Goal: Task Accomplishment & Management: Manage account settings

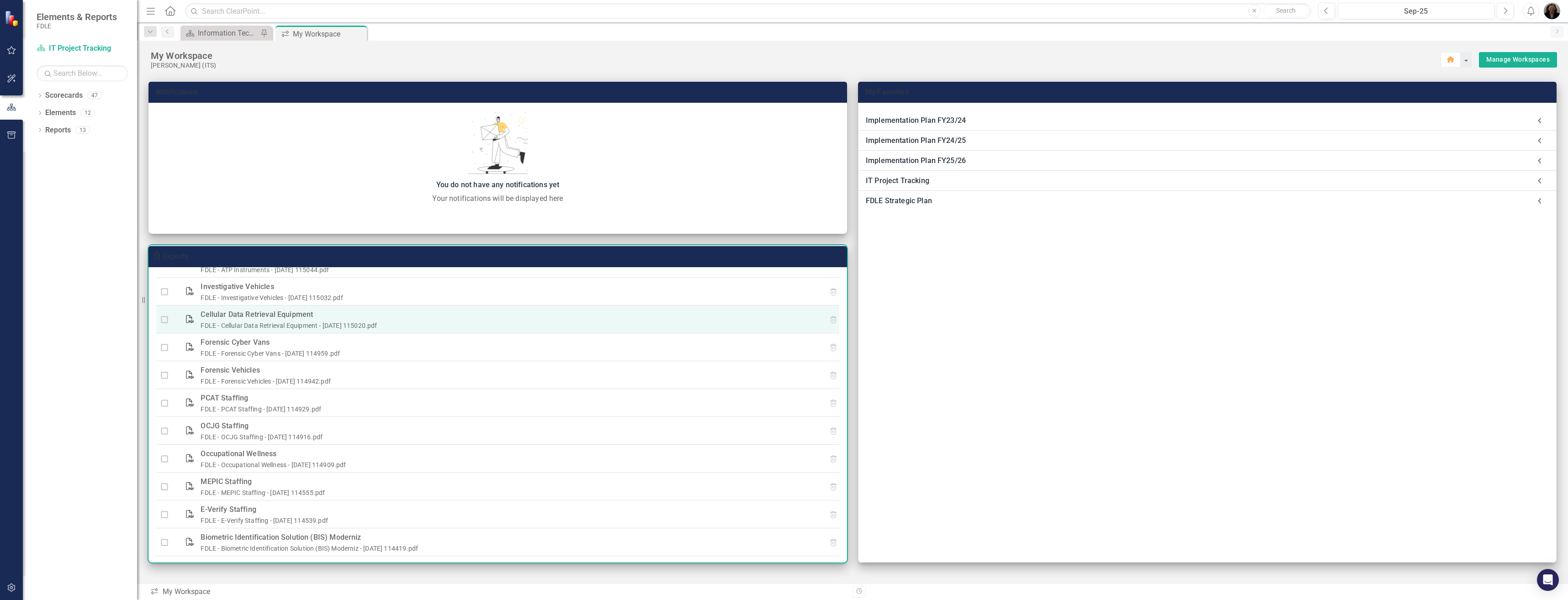
scroll to position [277, 0]
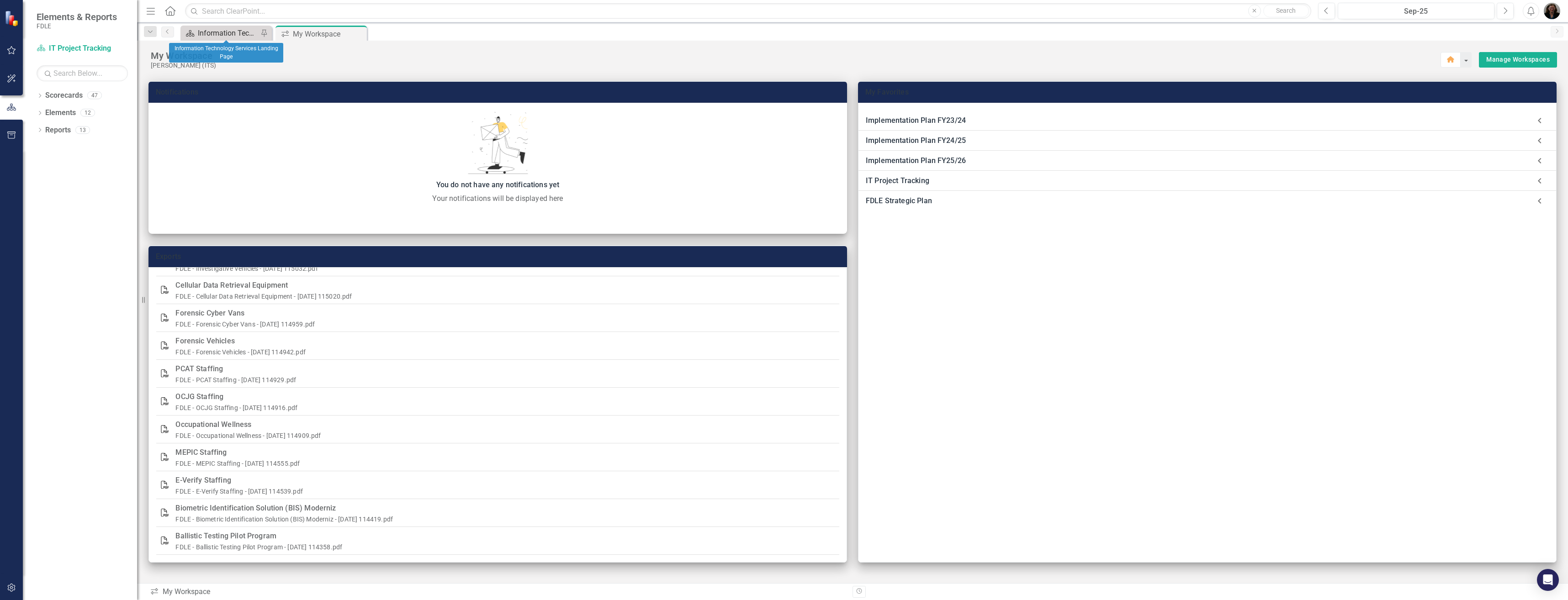
click at [242, 36] on div "Information Technology Services Landing Page" at bounding box center [228, 33] width 60 height 11
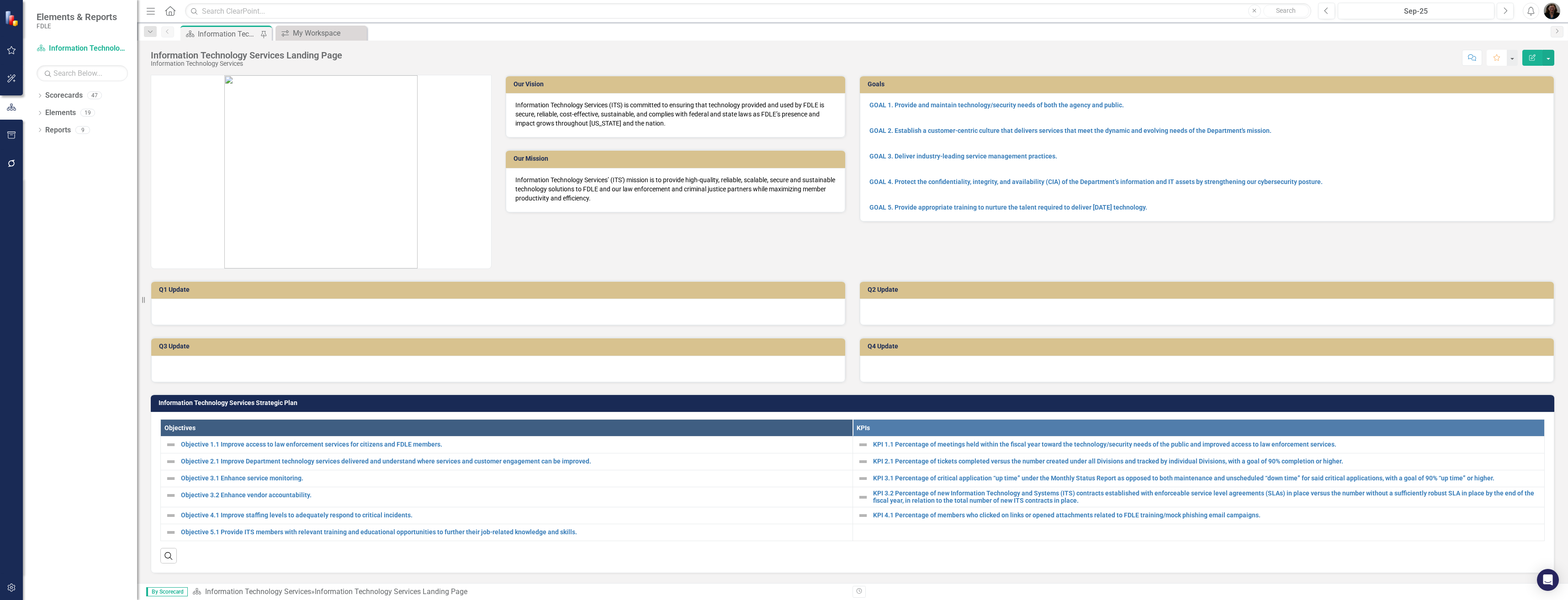
click at [1499, 57] on icon "Favorite" at bounding box center [1497, 57] width 9 height 6
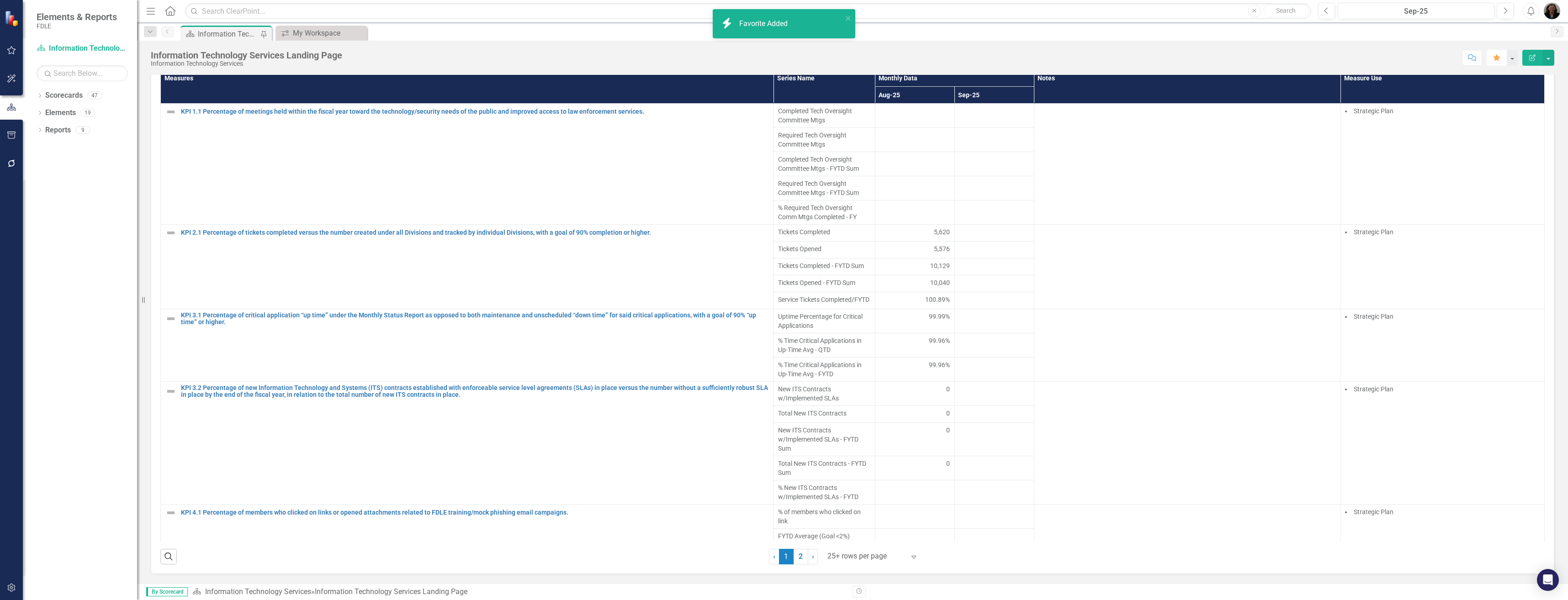
scroll to position [548, 0]
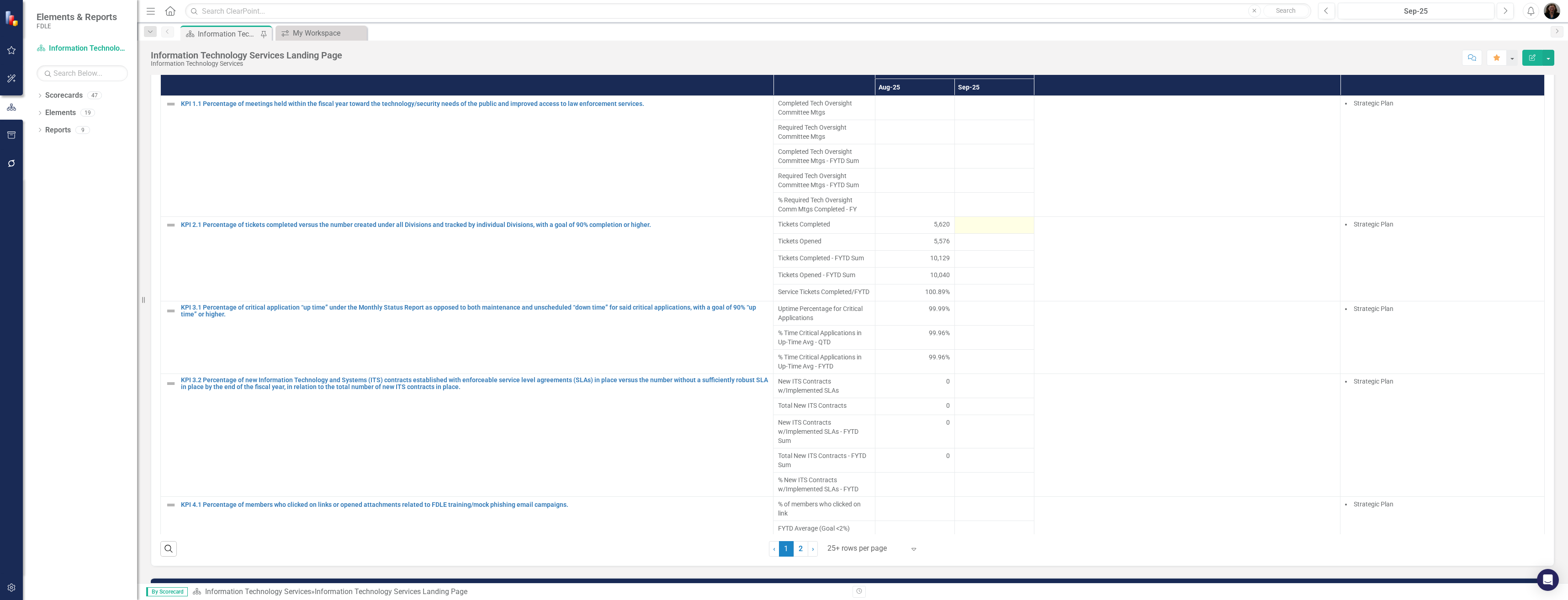
click at [971, 226] on div at bounding box center [994, 225] width 70 height 11
click at [976, 224] on div at bounding box center [994, 225] width 70 height 11
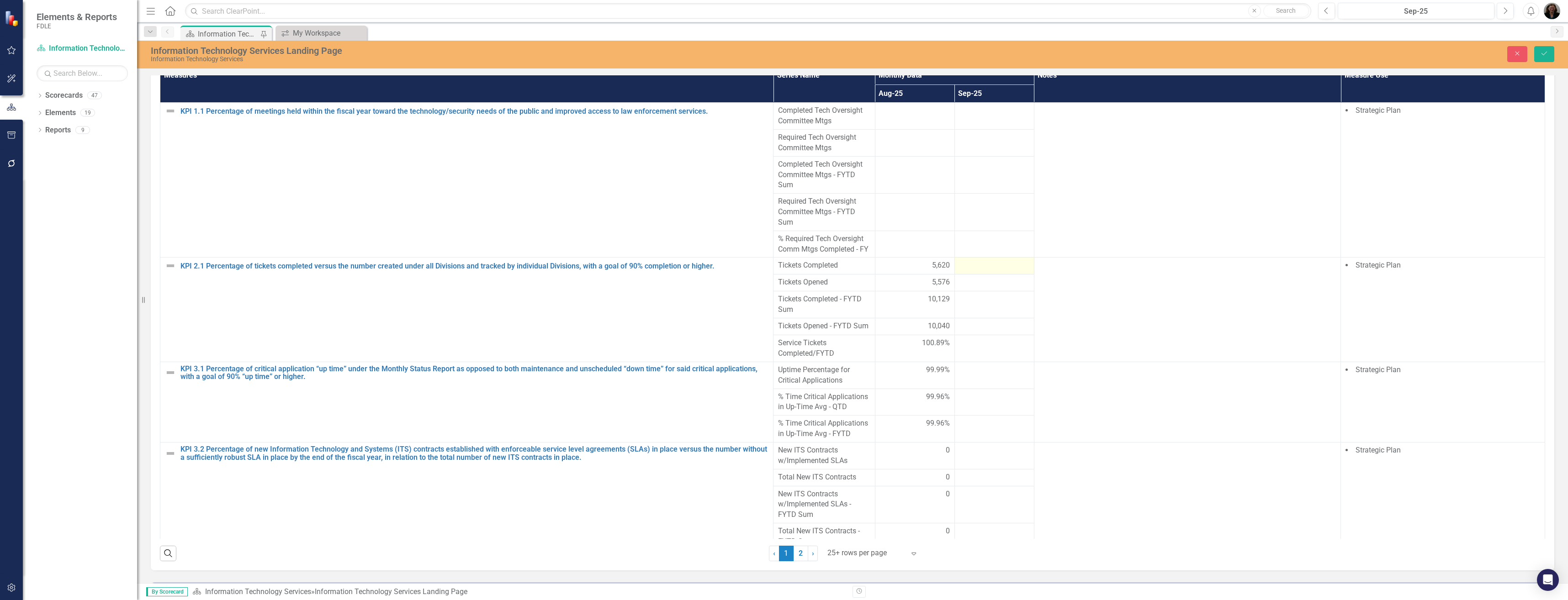
scroll to position [552, 0]
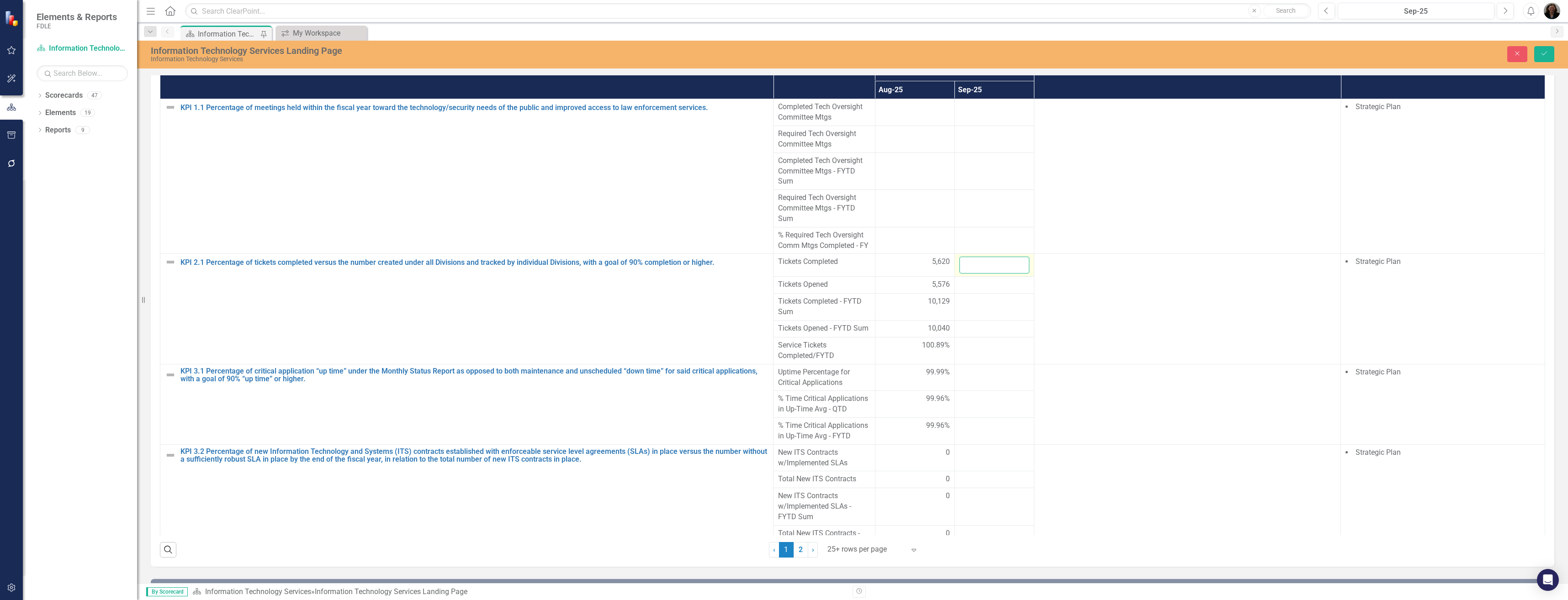
click at [977, 274] on input "number" at bounding box center [994, 265] width 70 height 17
type input "5026"
click at [981, 291] on div at bounding box center [994, 285] width 70 height 11
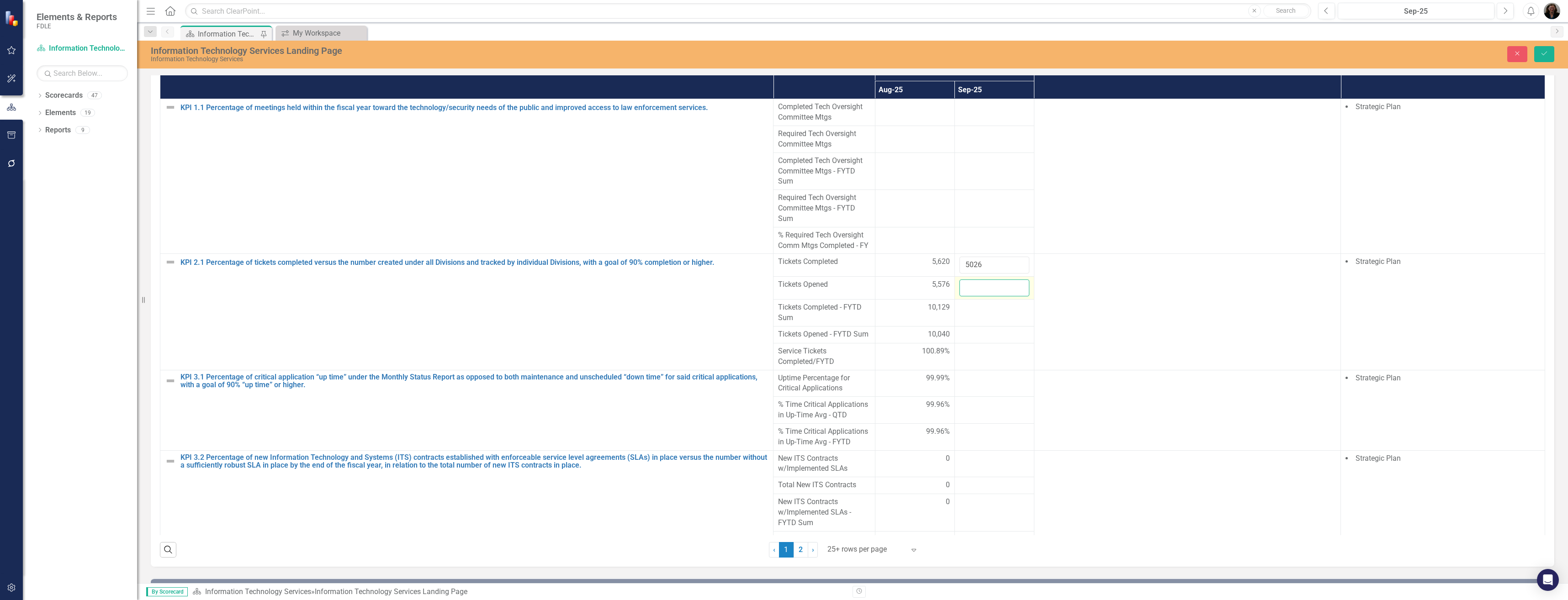
click at [974, 296] on input "number" at bounding box center [994, 288] width 70 height 17
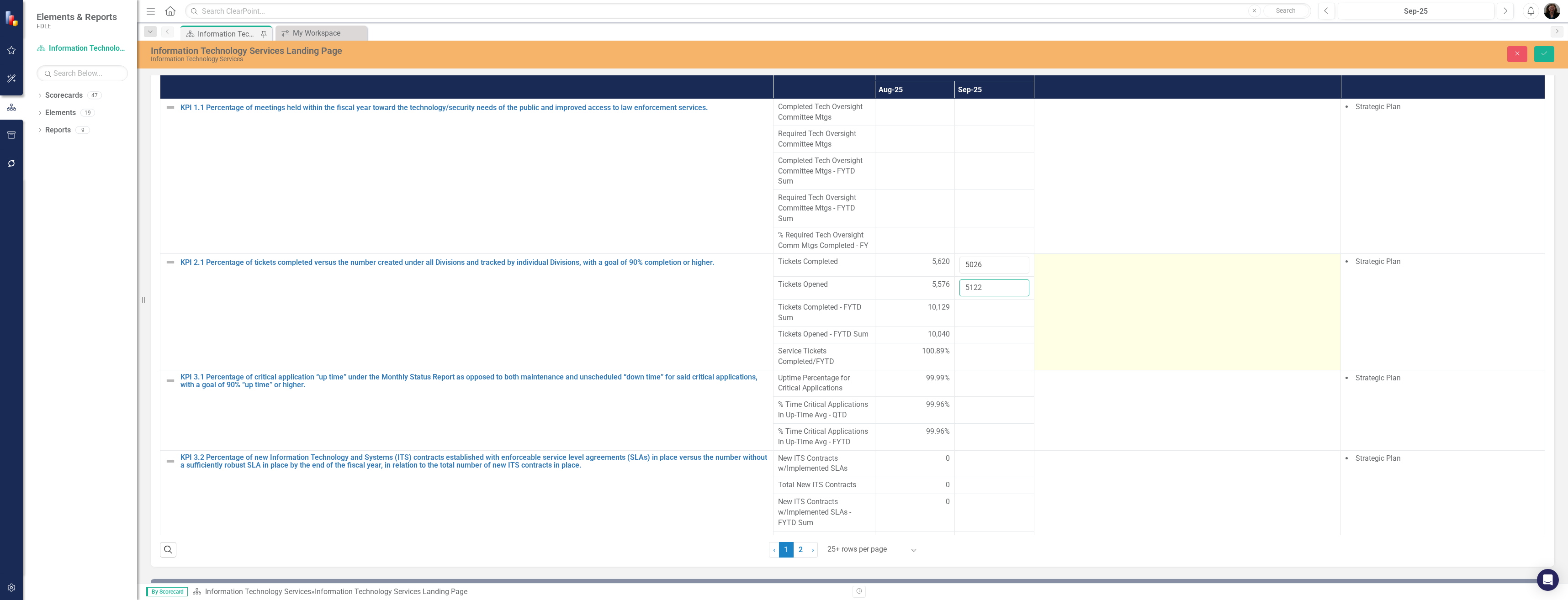
type input "5122"
click at [1071, 325] on td at bounding box center [1186, 312] width 307 height 116
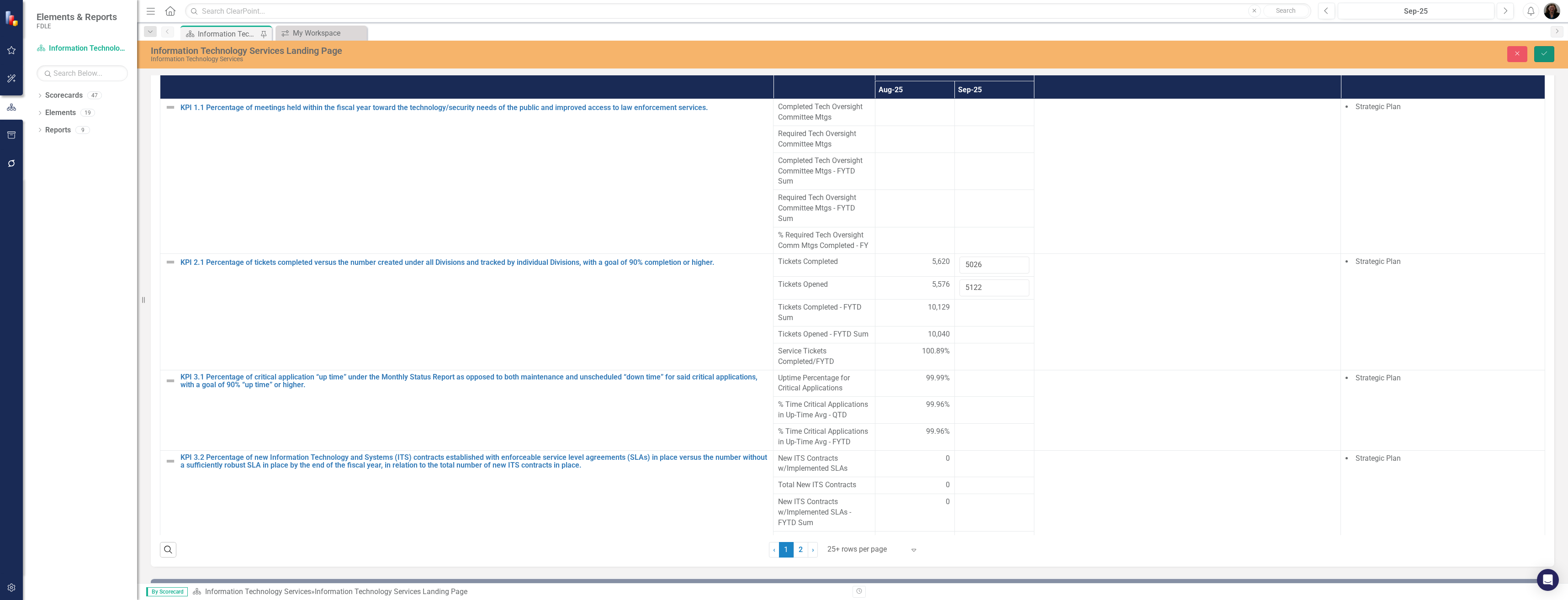
click at [1550, 53] on button "Save" at bounding box center [1544, 54] width 20 height 16
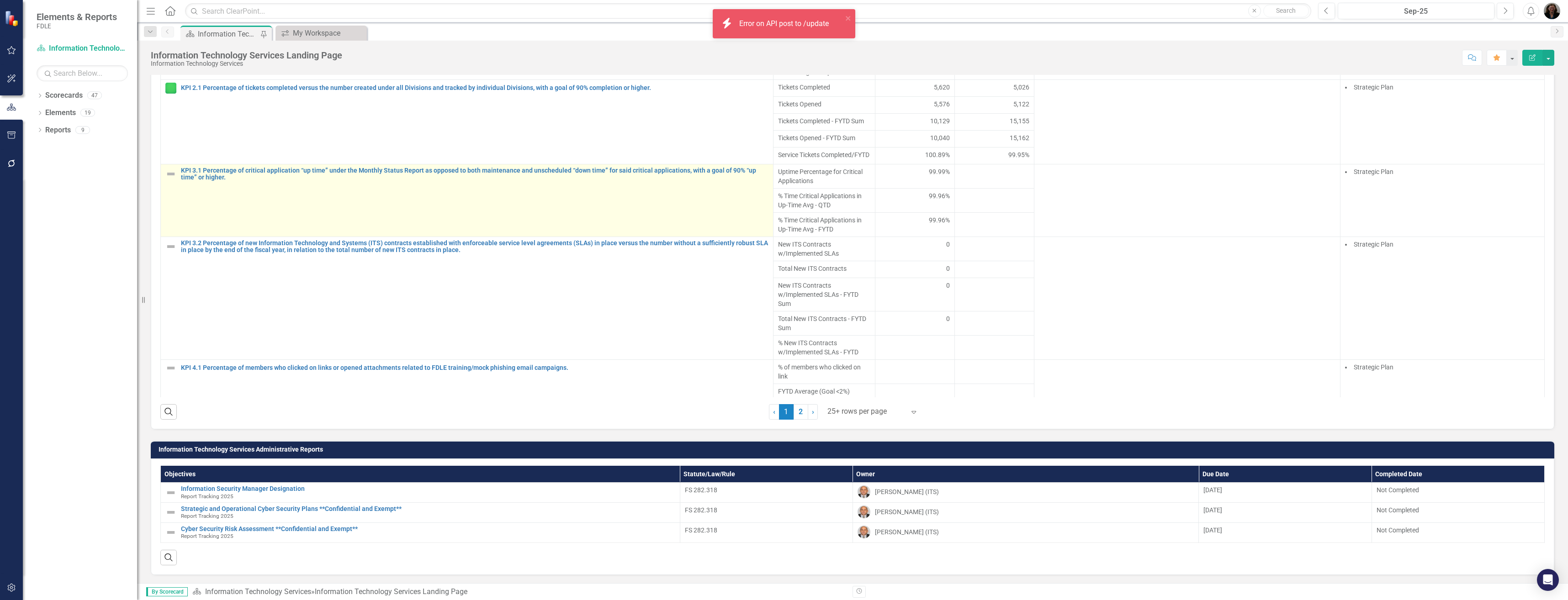
scroll to position [640, 0]
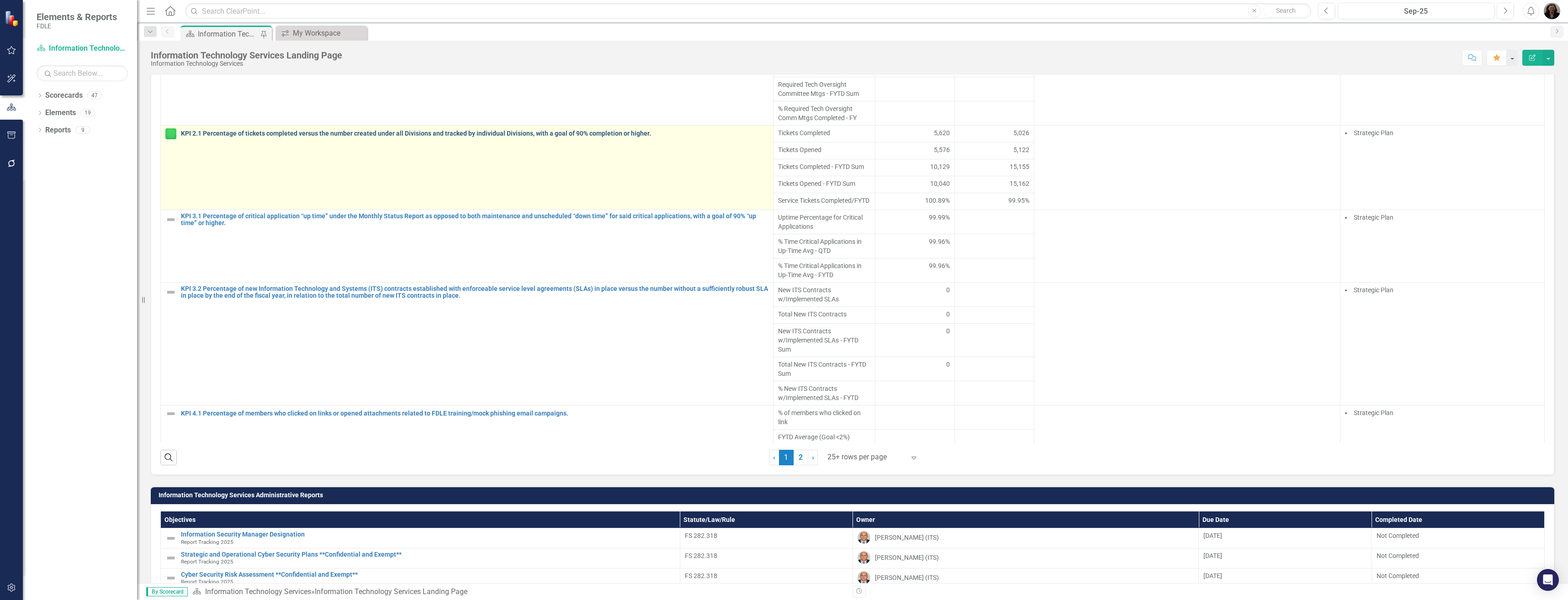
click at [286, 135] on link "KPI 2.1 Percentage of tickets completed versus the number created under all Div…" at bounding box center [475, 134] width 587 height 7
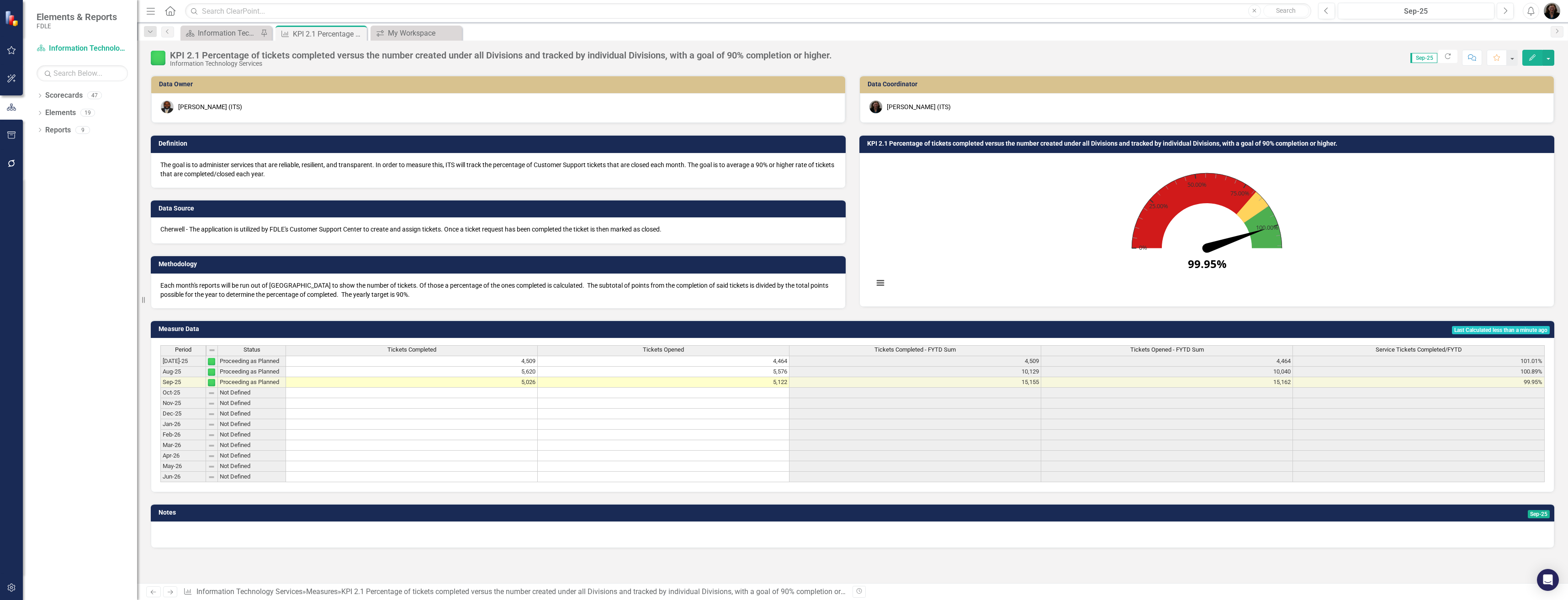
click at [161, 58] on img at bounding box center [158, 58] width 15 height 15
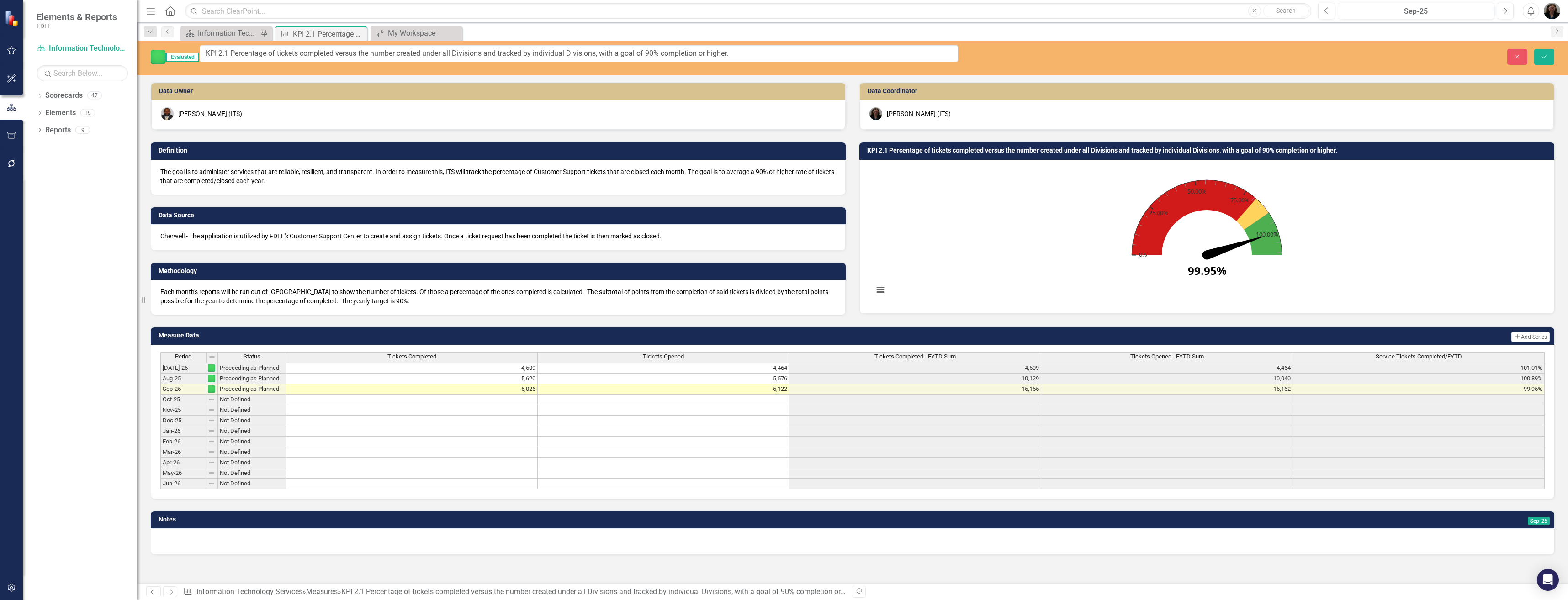
click at [148, 55] on div "Evaluated KPI 2.1 Percentage of tickets completed versus the number created und…" at bounding box center [554, 57] width 821 height 24
click at [233, 26] on div "Scorecard Information Technology Services Landing Page Pin" at bounding box center [226, 33] width 92 height 15
click at [230, 35] on div "Information Technology Services Landing Page" at bounding box center [228, 33] width 60 height 11
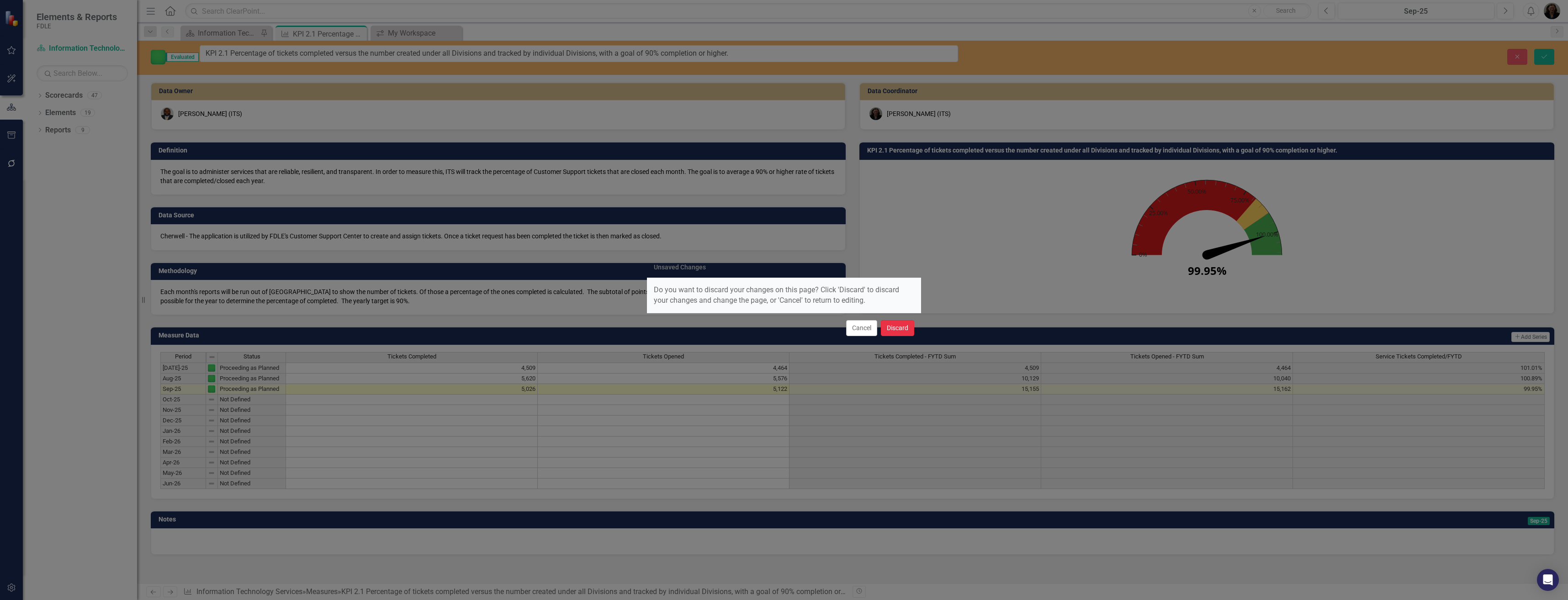
click at [893, 327] on button "Discard" at bounding box center [897, 328] width 34 height 16
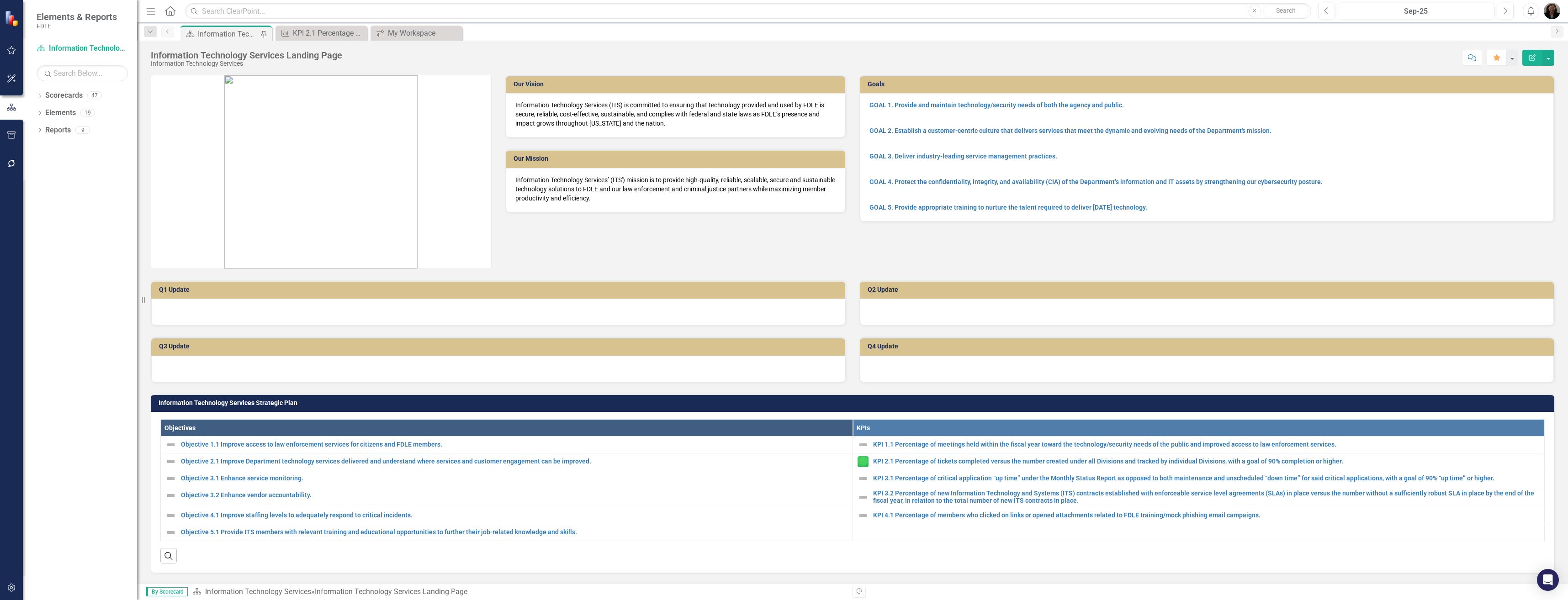
click at [205, 31] on div "Information Technology Services Landing Page" at bounding box center [228, 34] width 60 height 11
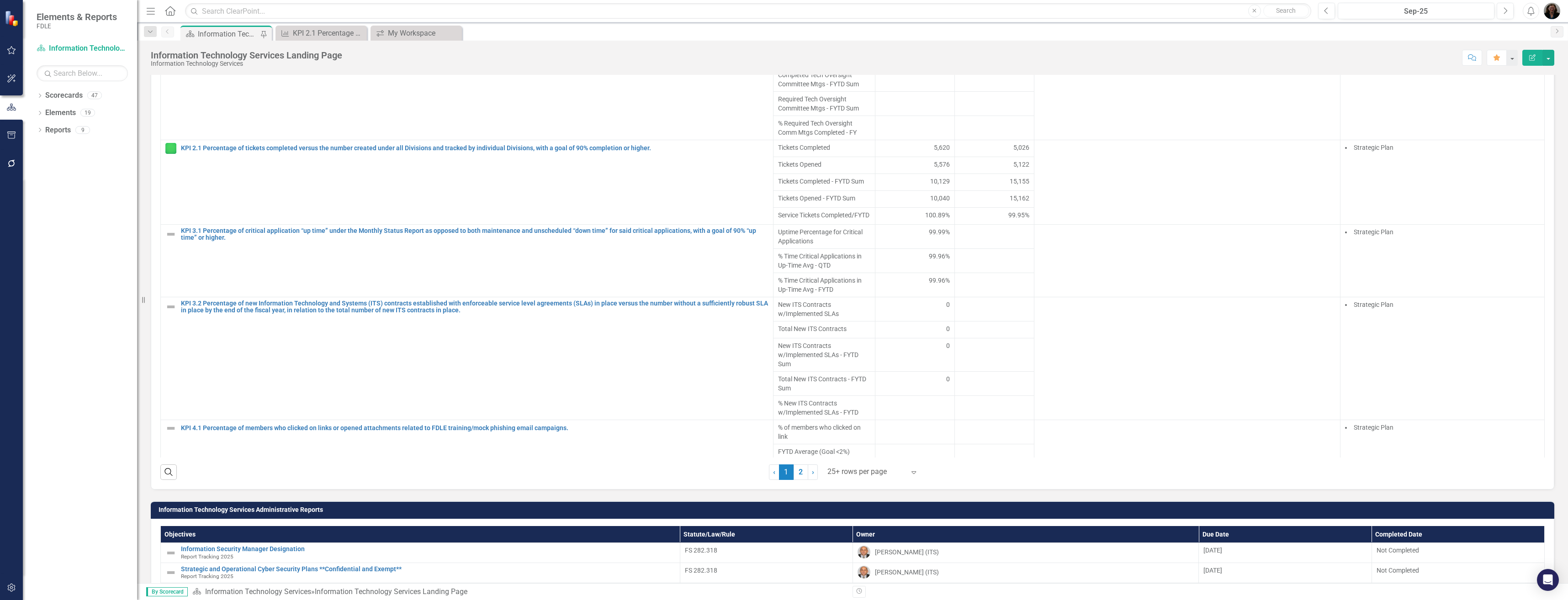
scroll to position [548, 0]
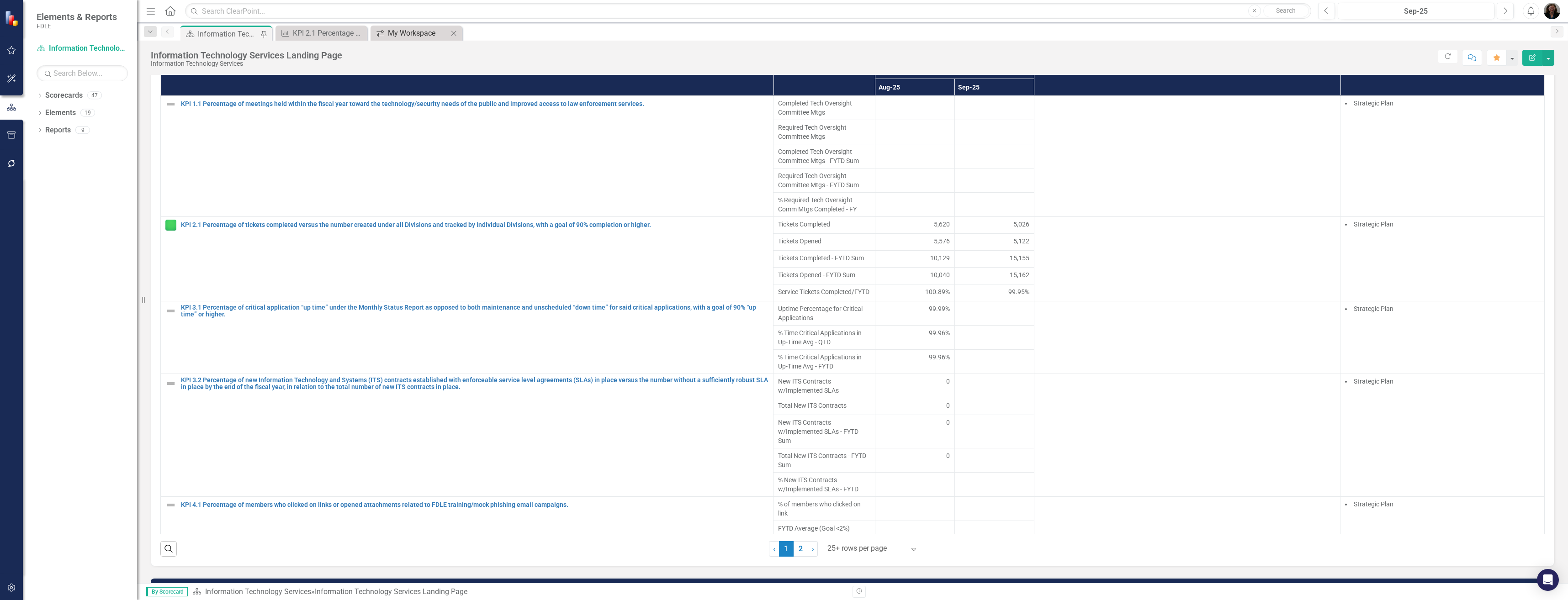
click at [440, 34] on div "My Workspace" at bounding box center [418, 33] width 60 height 11
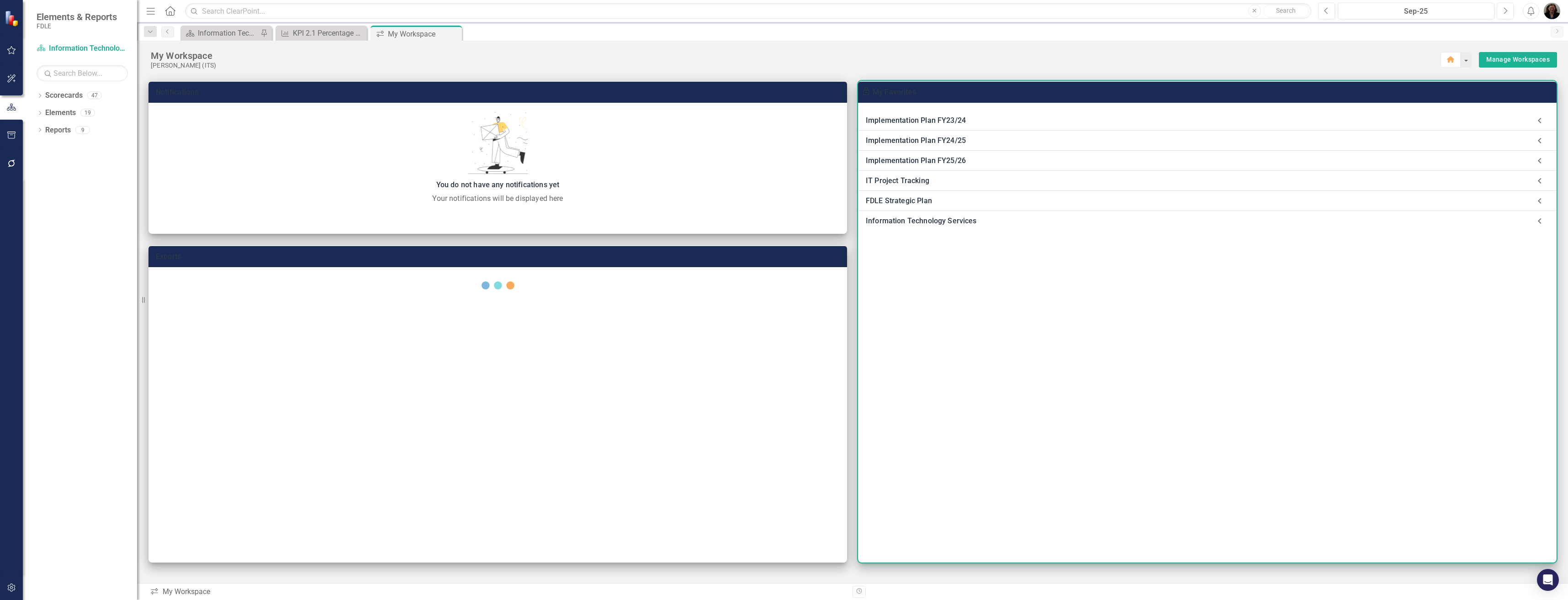
click at [893, 183] on div "IT Project Tracking" at bounding box center [1198, 180] width 665 height 13
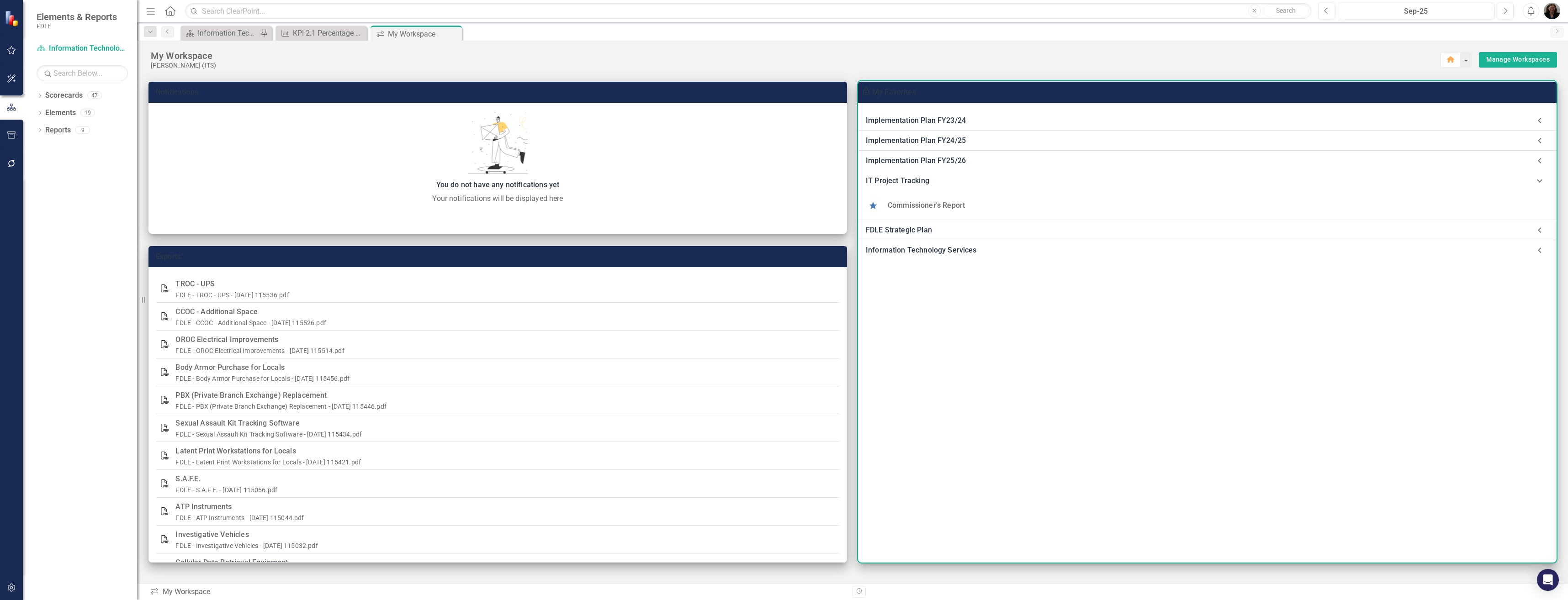
click at [910, 205] on link "Commissioner's Report" at bounding box center [926, 205] width 77 height 9
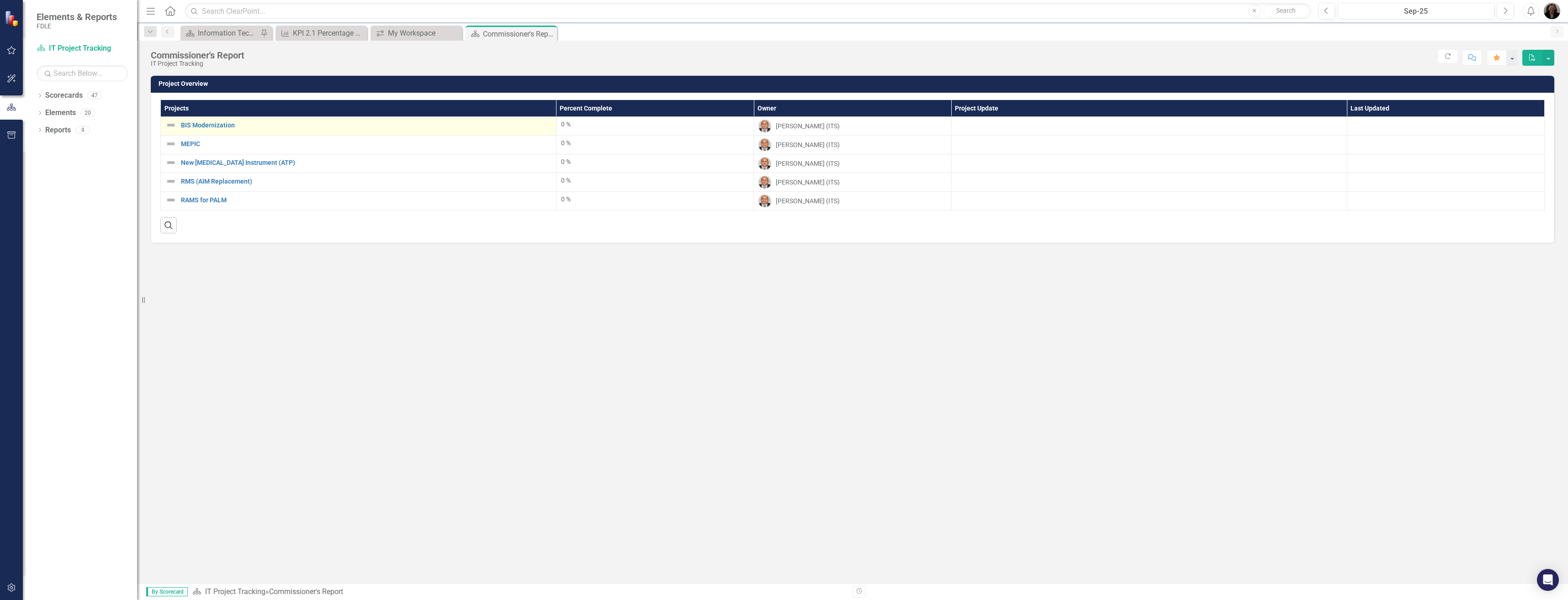
click at [170, 123] on img at bounding box center [171, 125] width 11 height 11
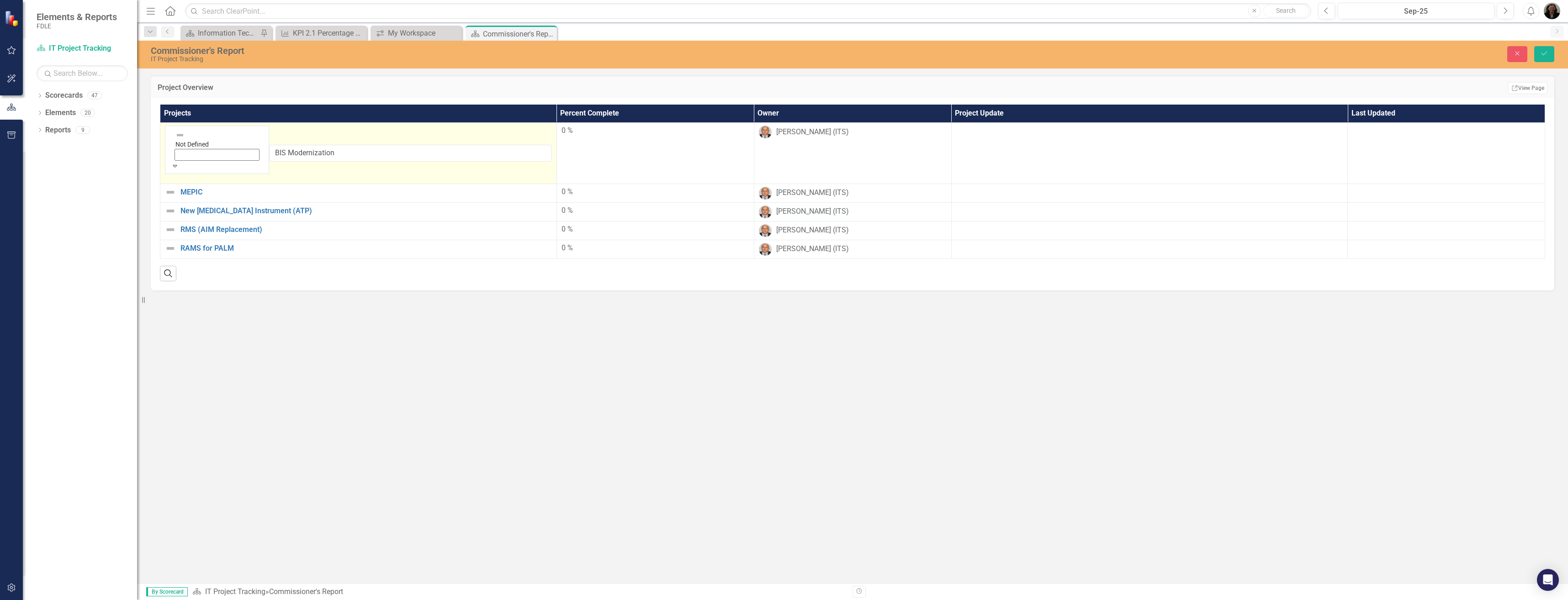
click at [179, 162] on icon "Expand" at bounding box center [175, 165] width 9 height 6
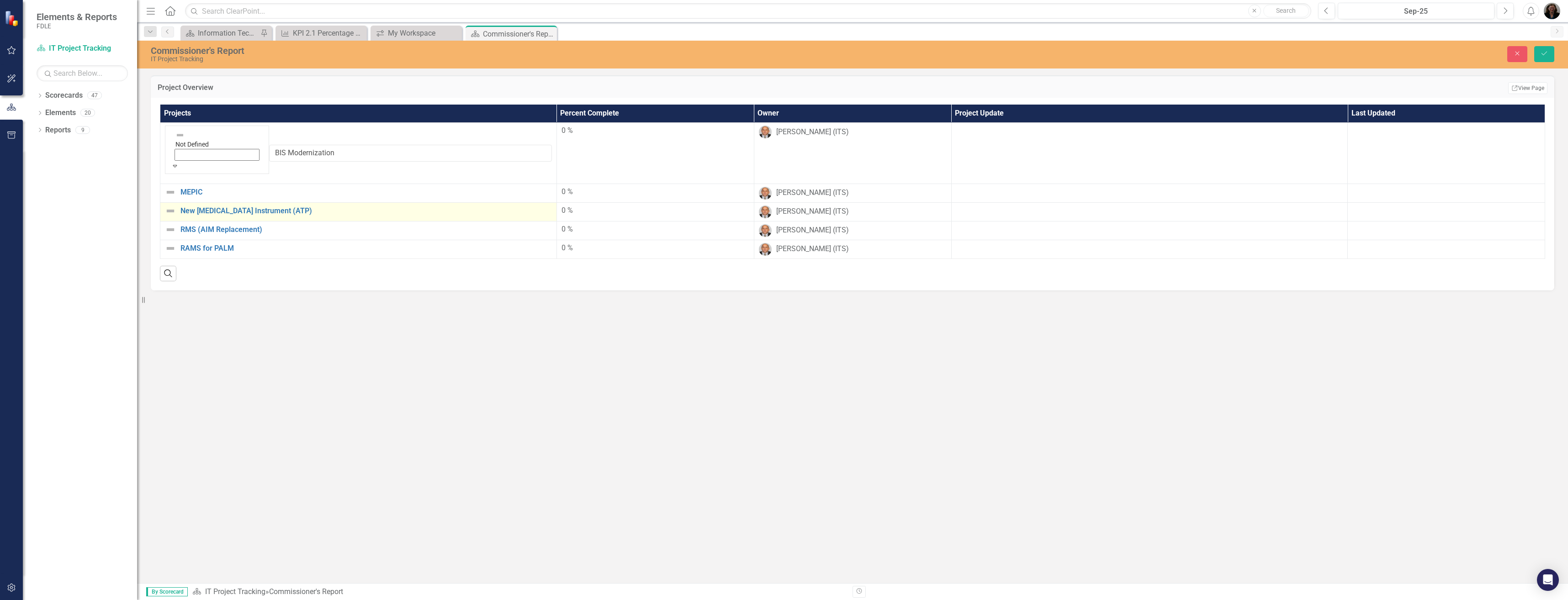
click at [169, 186] on img at bounding box center [170, 192] width 11 height 11
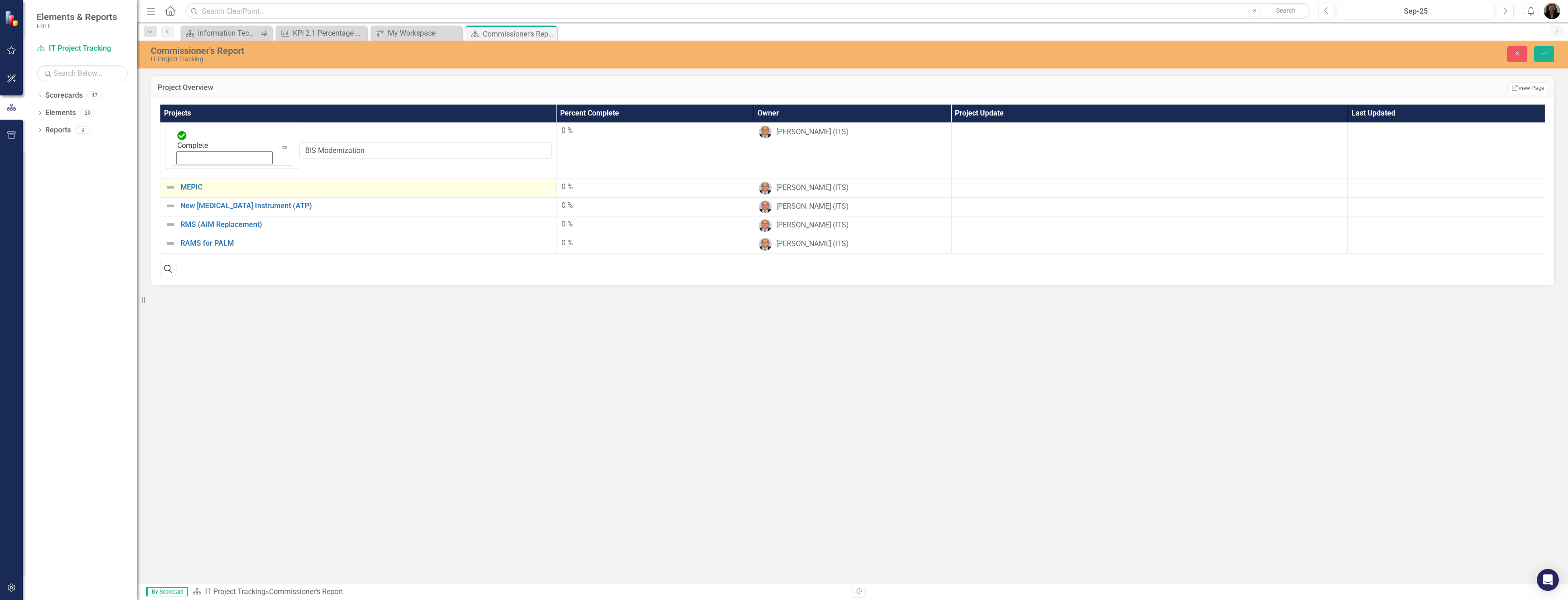
click at [169, 182] on img at bounding box center [170, 187] width 11 height 11
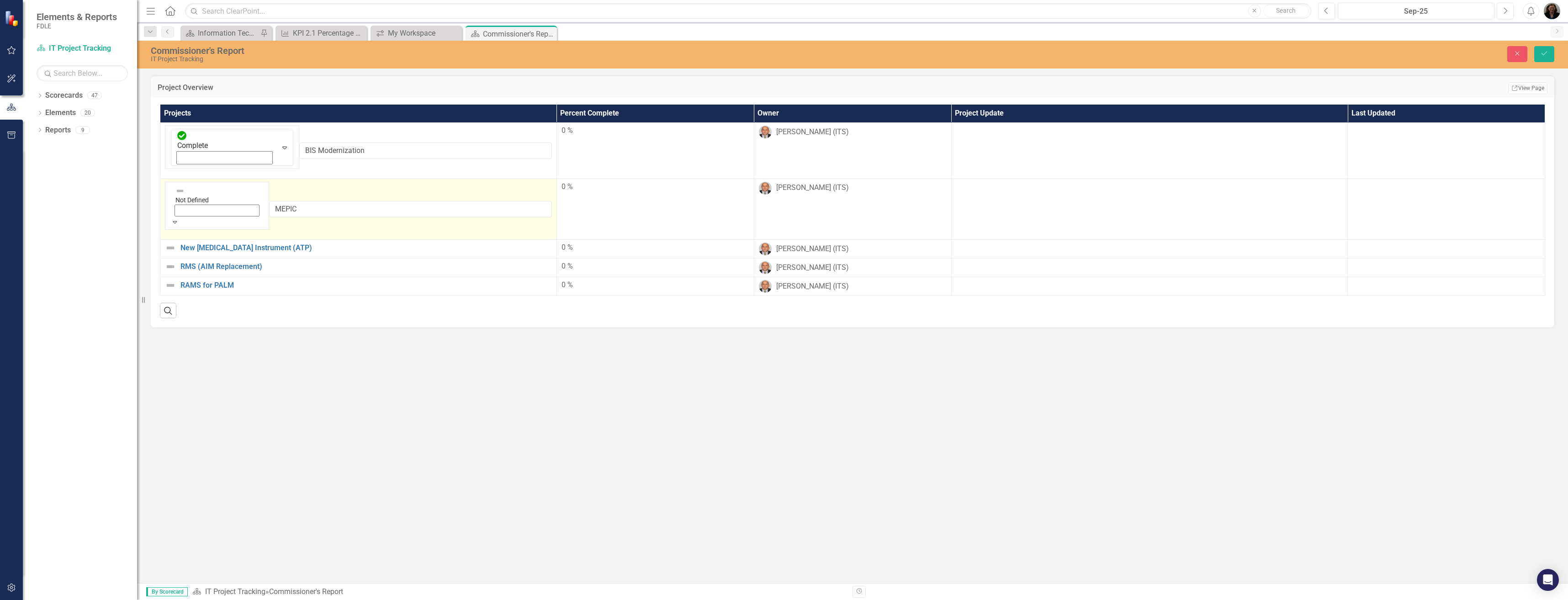
click at [179, 218] on icon "Expand" at bounding box center [175, 221] width 9 height 6
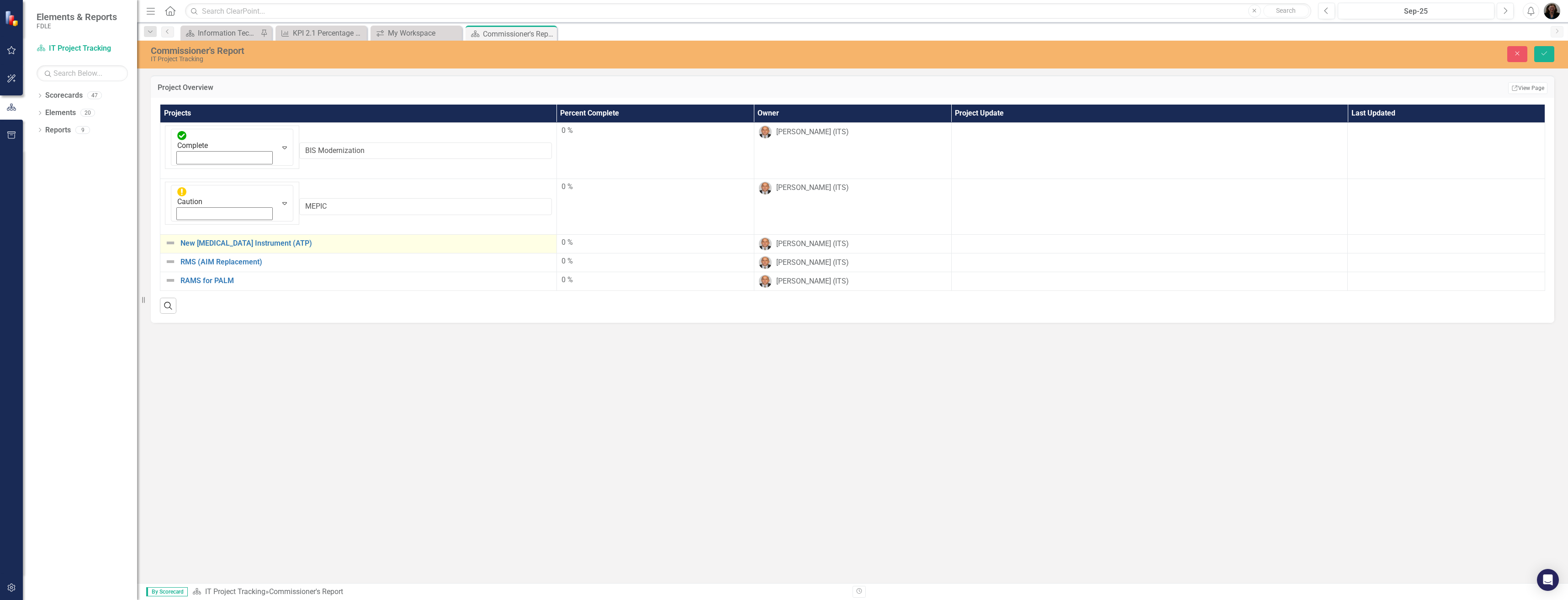
click at [170, 237] on img at bounding box center [170, 243] width 11 height 11
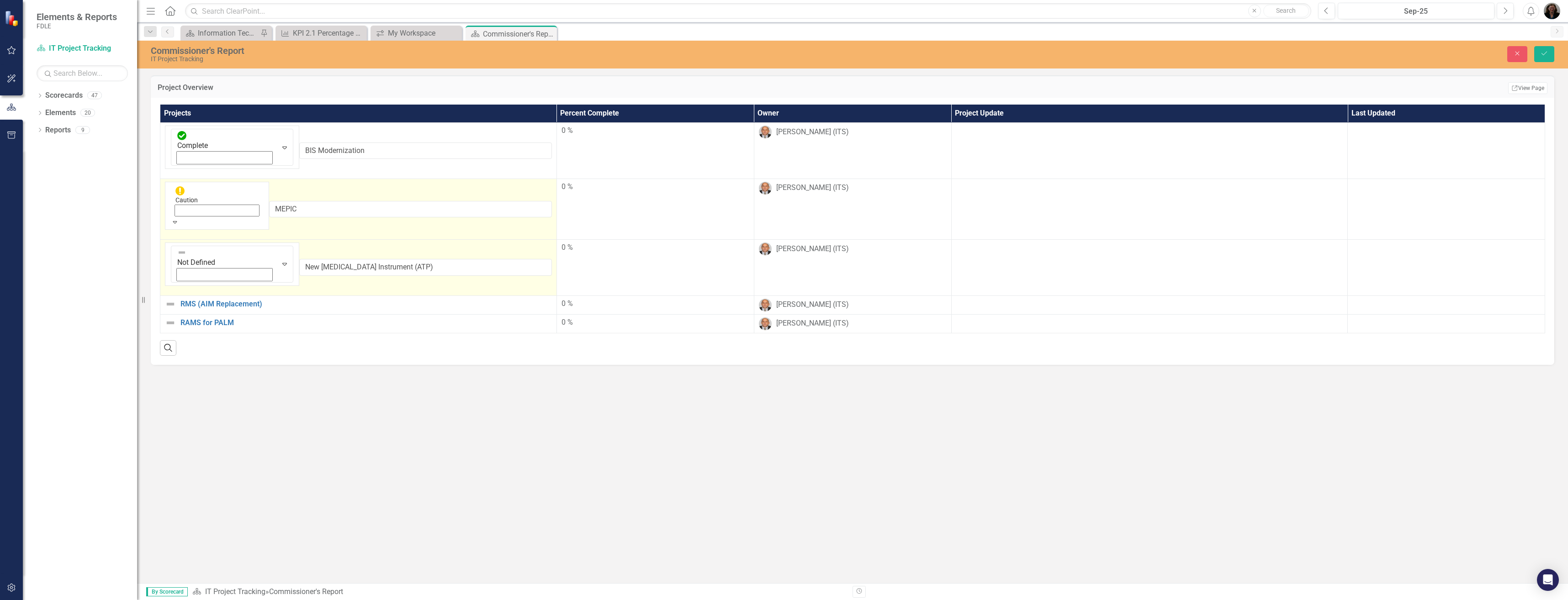
click at [179, 218] on icon "Expand" at bounding box center [175, 221] width 9 height 6
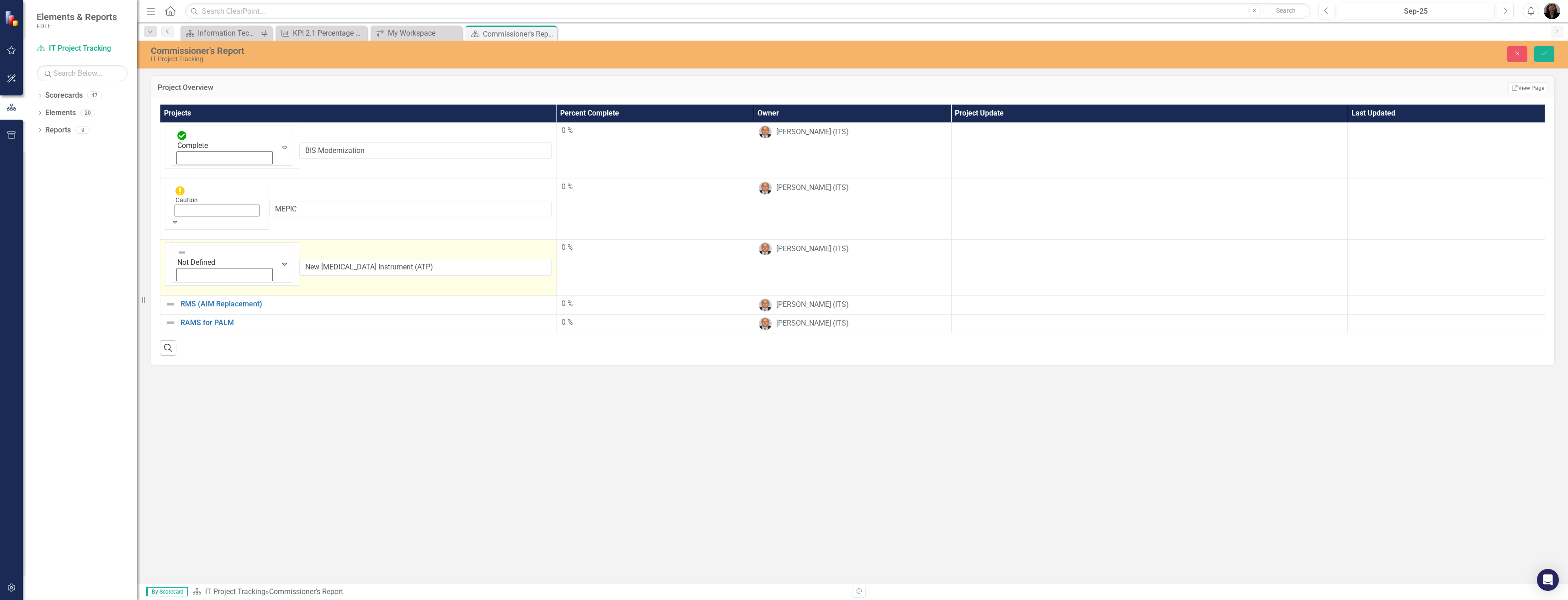
scroll to position [78, 0]
click at [179, 275] on icon "Expand" at bounding box center [175, 277] width 9 height 6
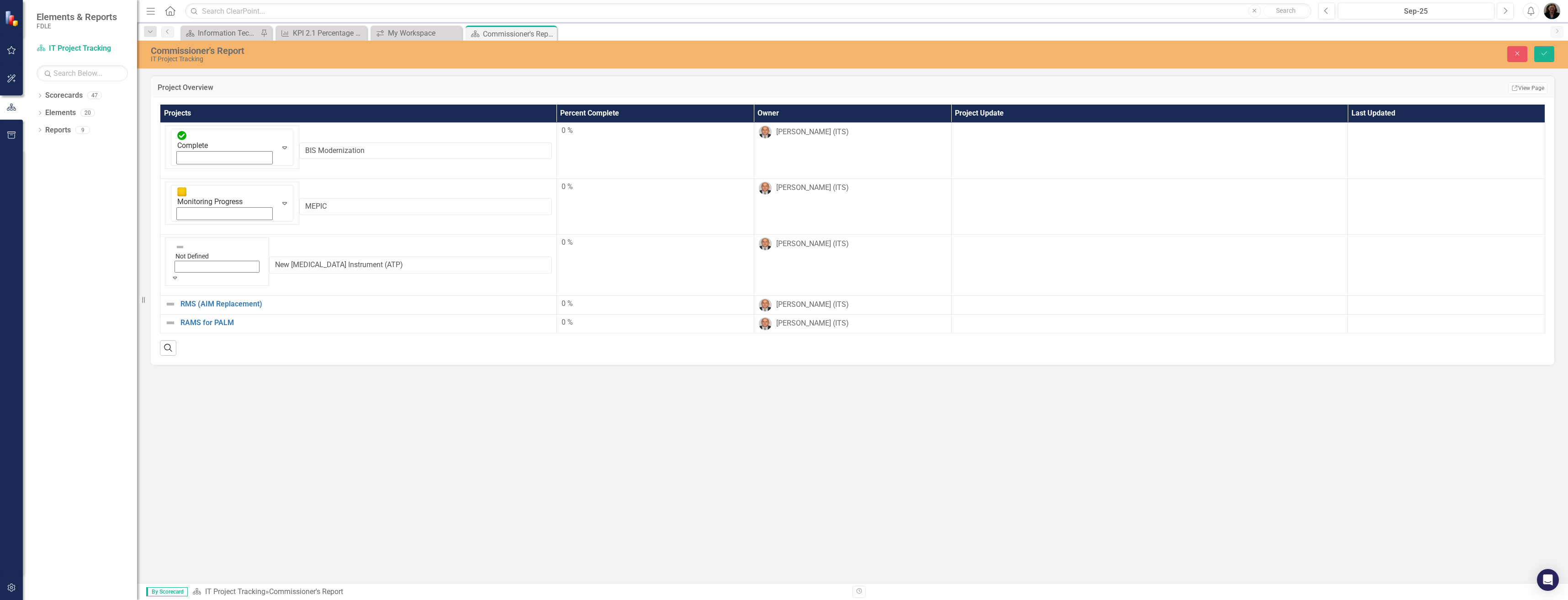
click at [169, 299] on img at bounding box center [170, 304] width 11 height 11
click at [169, 294] on img at bounding box center [170, 299] width 11 height 11
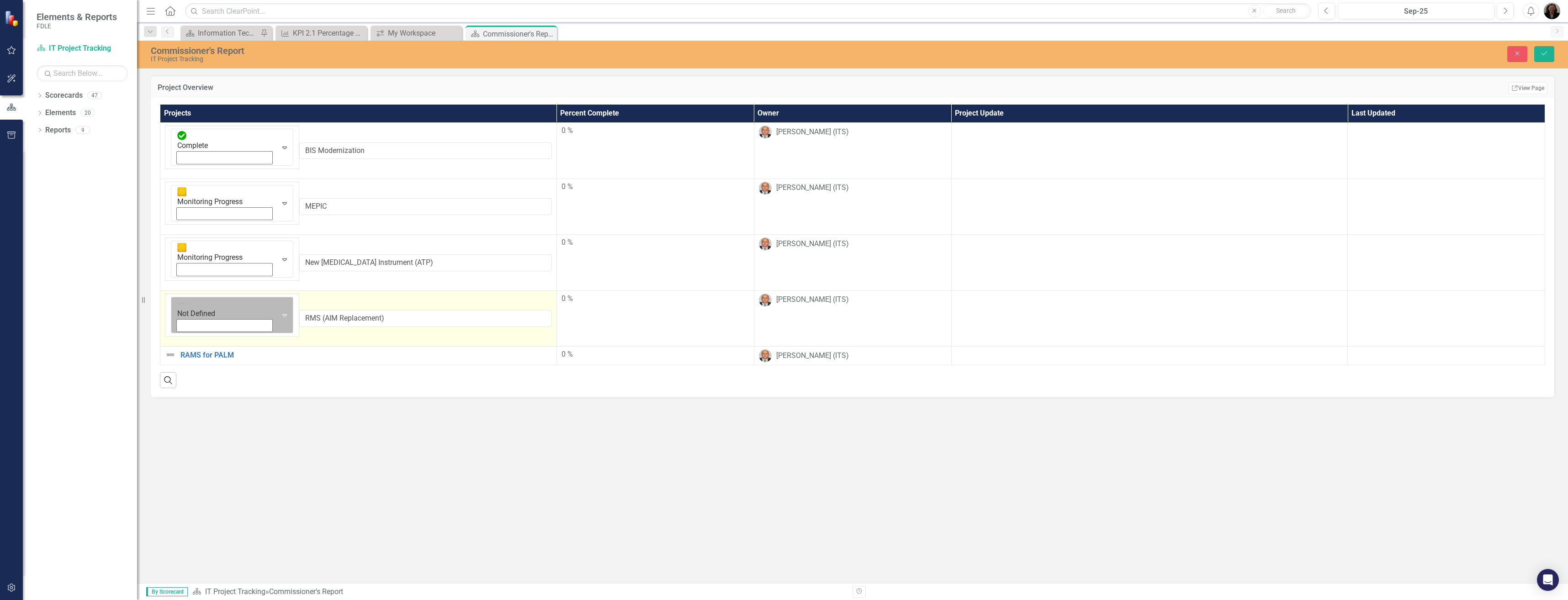
click at [280, 312] on icon "Expand" at bounding box center [284, 315] width 9 height 7
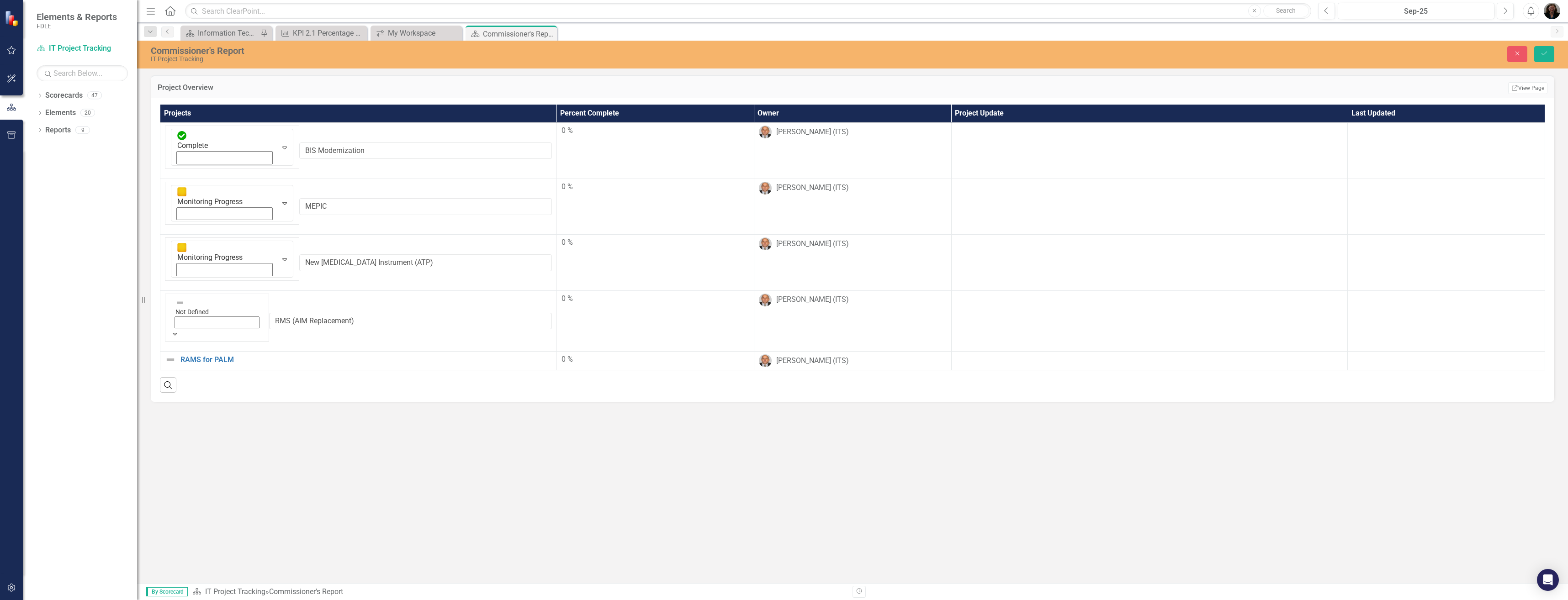
scroll to position [80, 0]
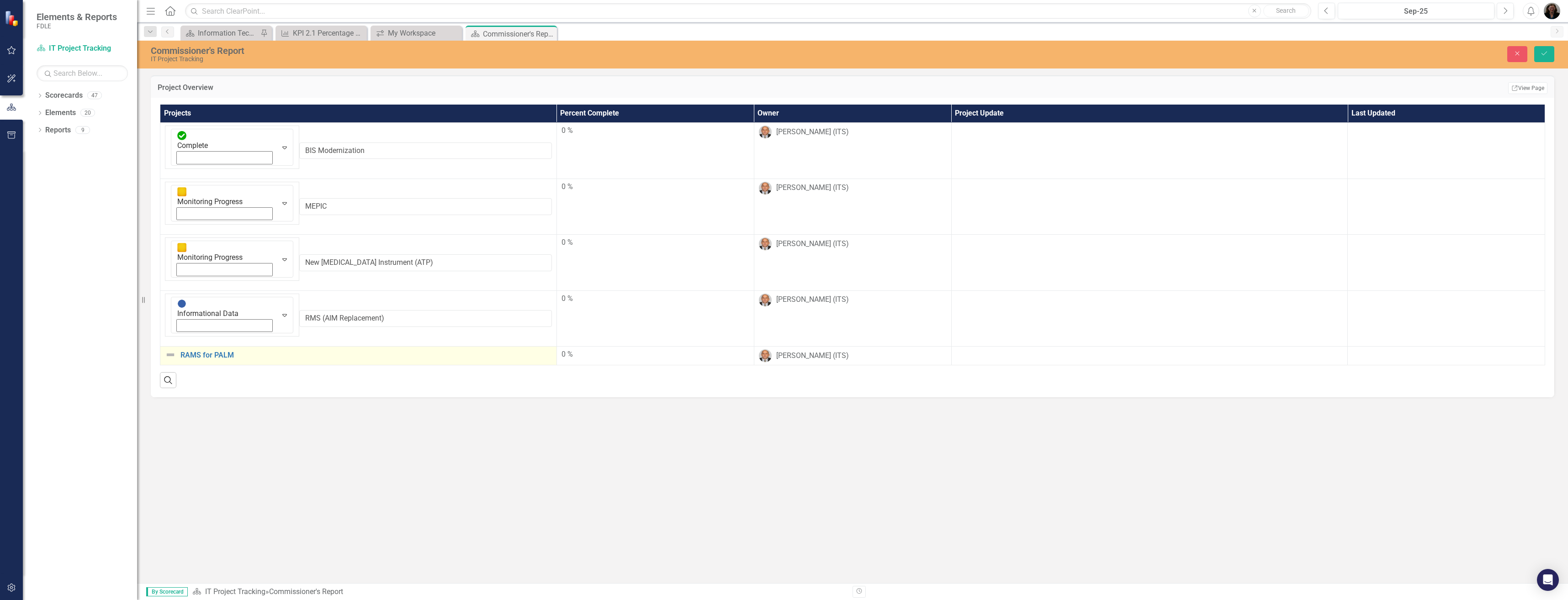
click at [172, 350] on img at bounding box center [170, 355] width 11 height 11
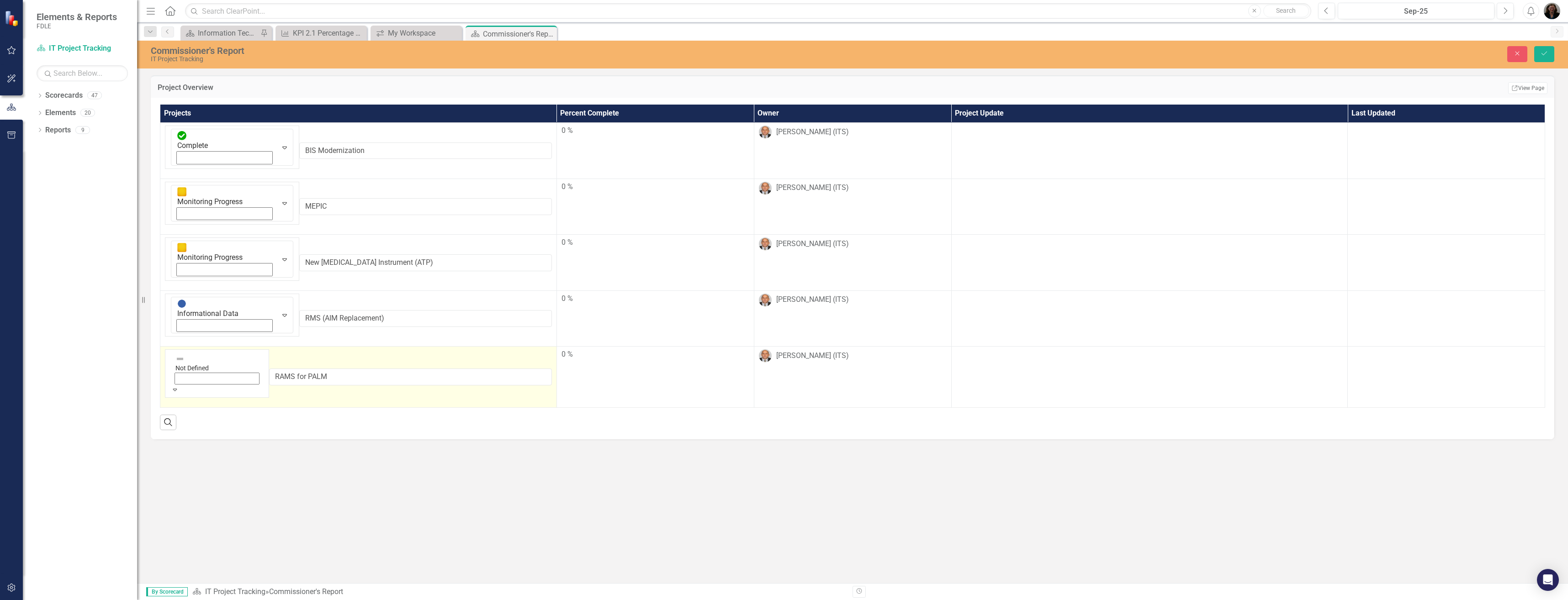
click at [175, 355] on img at bounding box center [180, 359] width 9 height 9
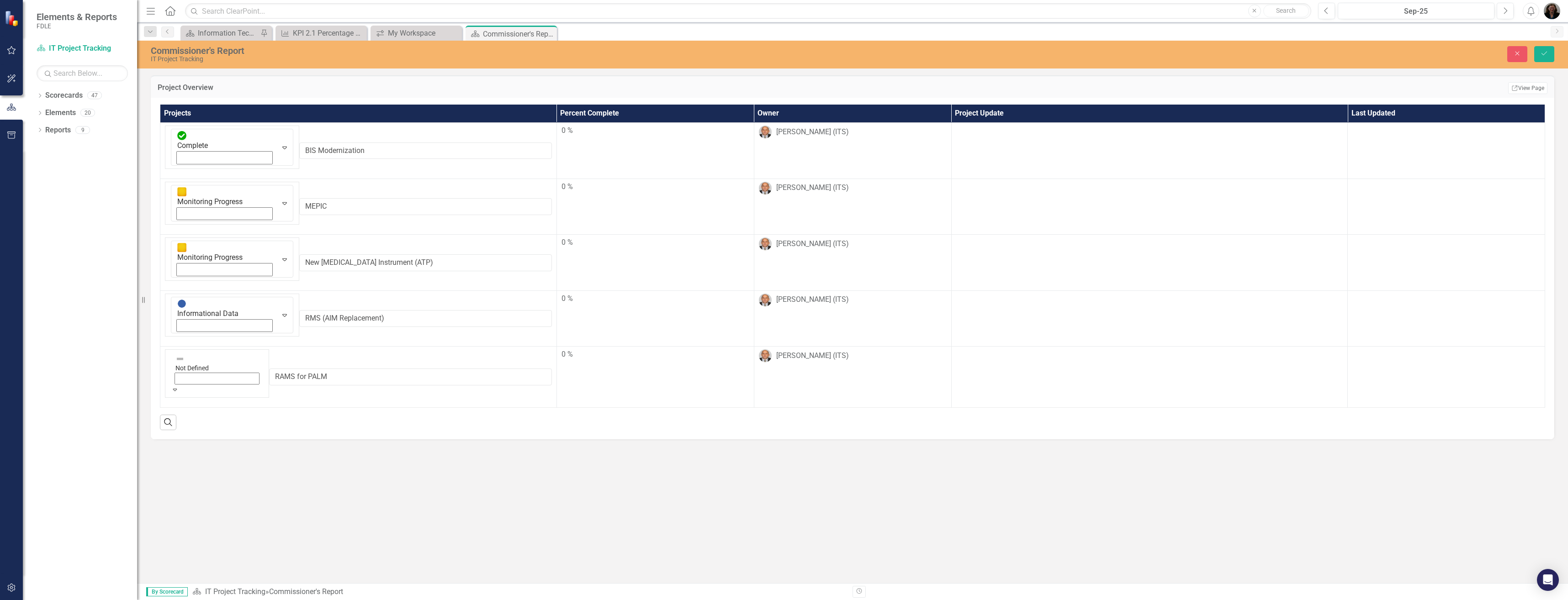
click at [1544, 53] on icon "Save" at bounding box center [1545, 53] width 9 height 6
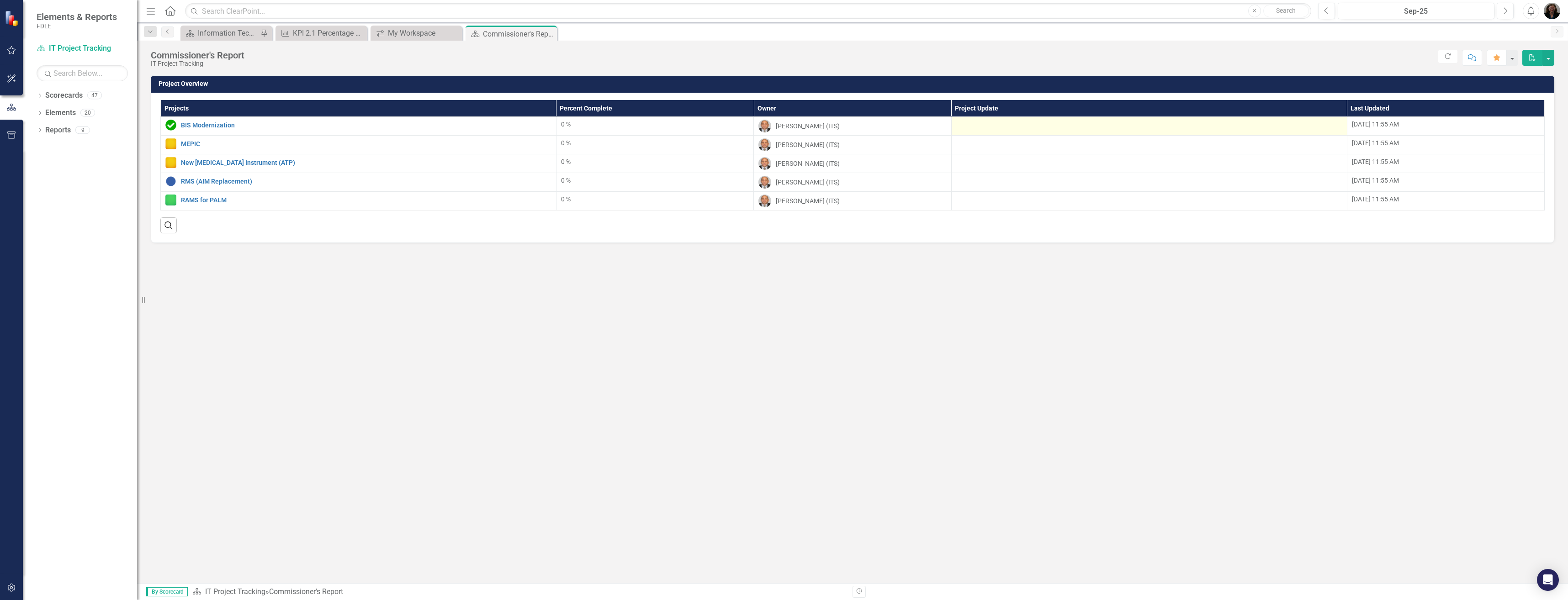
click at [1007, 121] on div at bounding box center [1148, 125] width 386 height 11
click at [1002, 127] on div at bounding box center [1148, 125] width 386 height 11
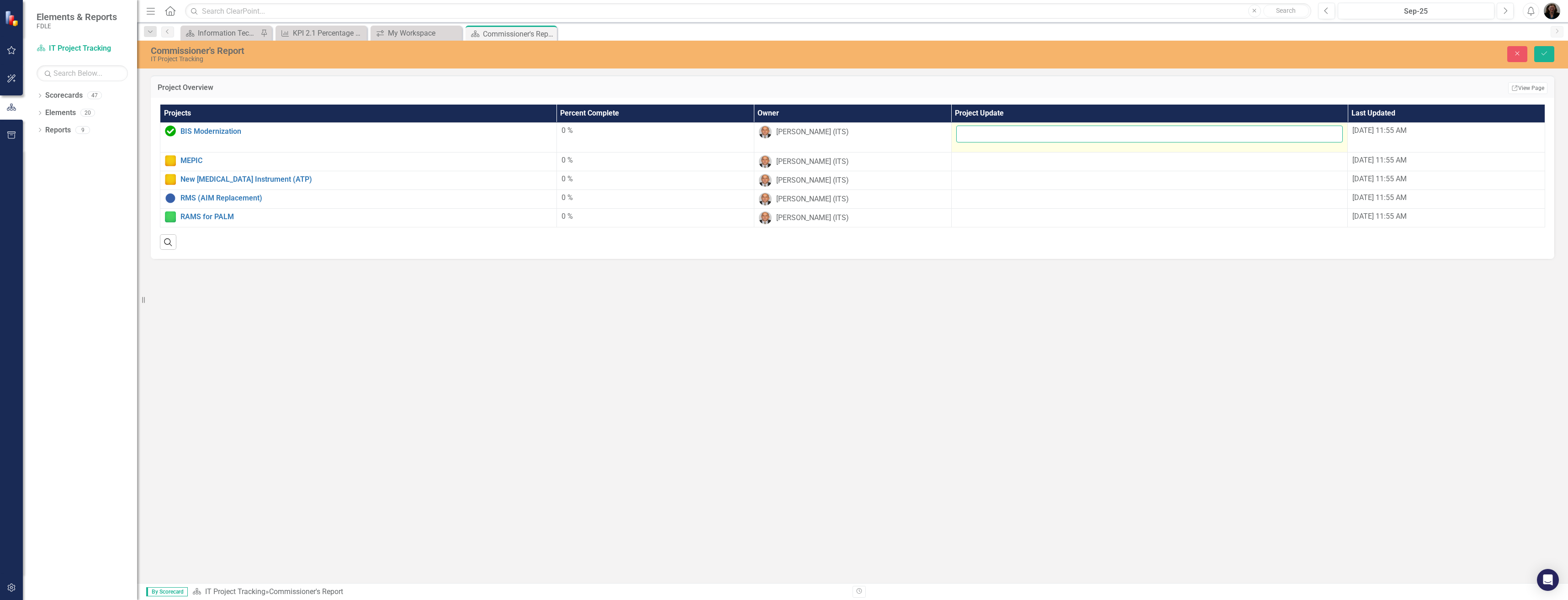
click at [994, 131] on input "text" at bounding box center [1149, 135] width 387 height 17
paste input "System Acceptance was 3/31"
type input "System Acceptance was 3/31. Project is complete."
click at [1534, 46] on button "Save" at bounding box center [1544, 54] width 20 height 16
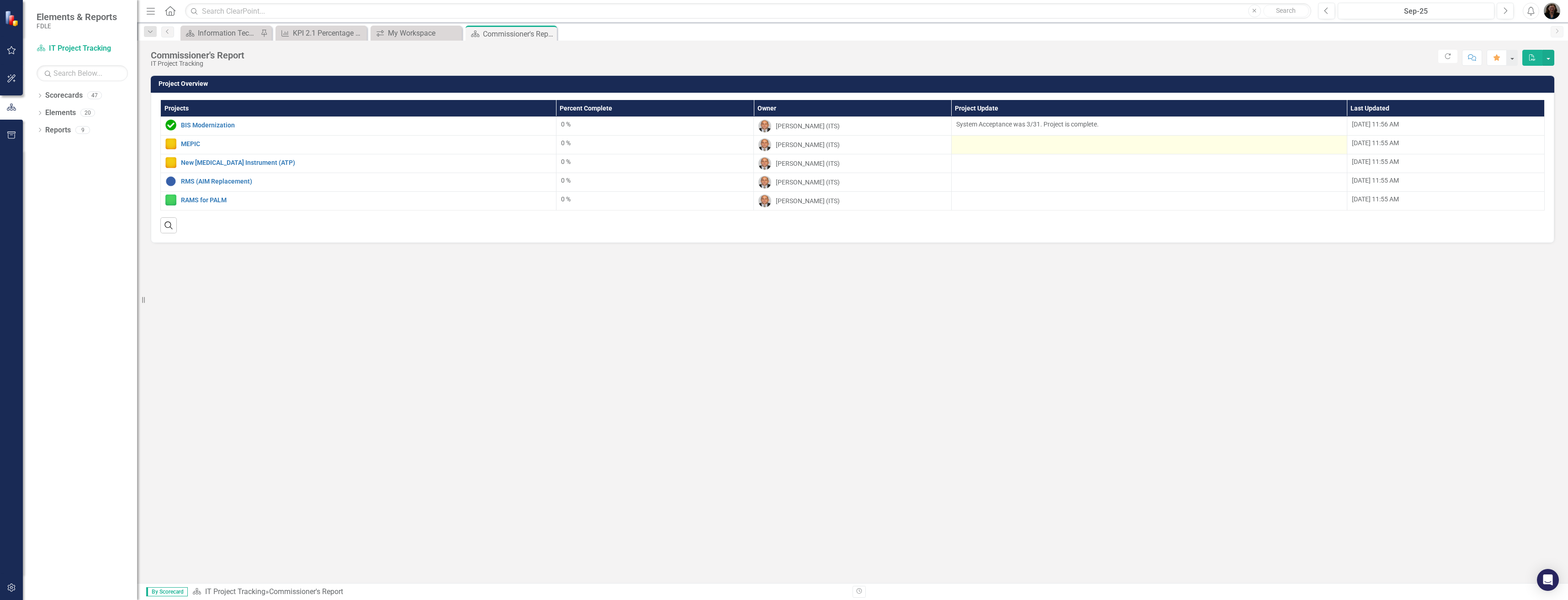
click at [982, 144] on div at bounding box center [1148, 143] width 386 height 11
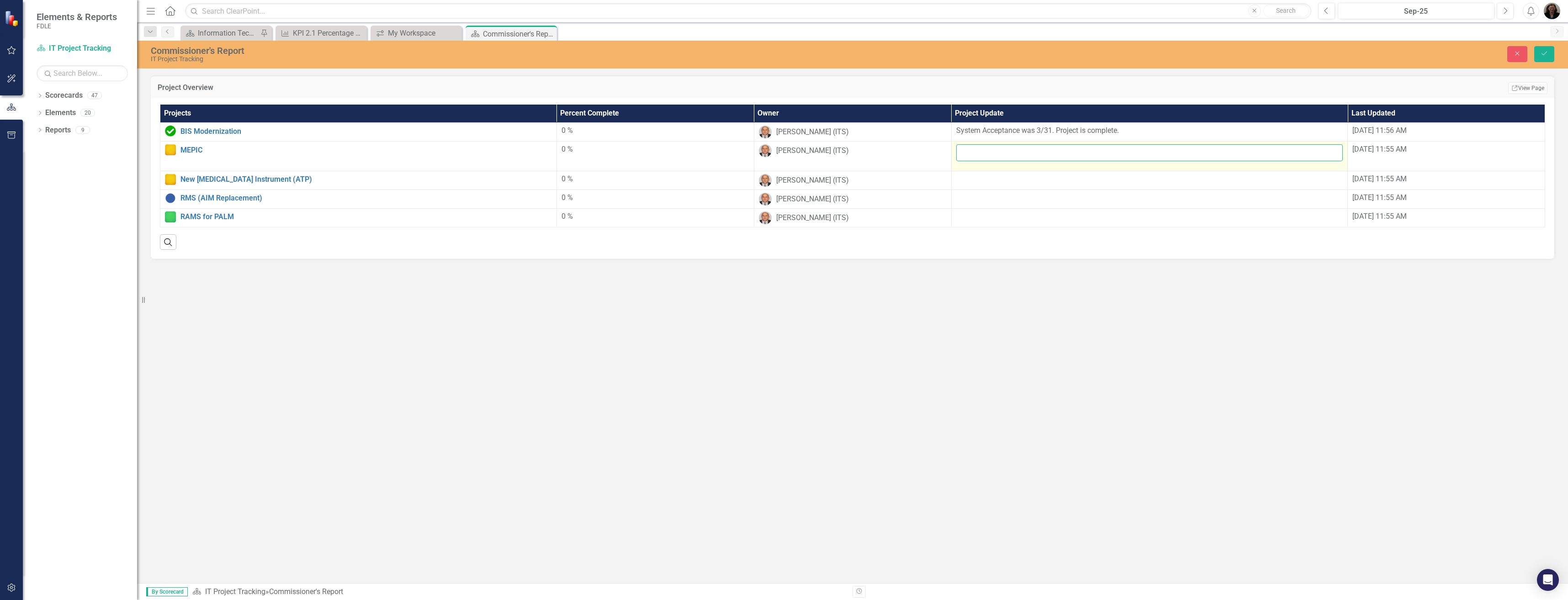
click at [981, 153] on input "text" at bounding box center [1149, 153] width 387 height 17
paste input "MEPIC programming continues."
type input "MEPIC programming continues."
click at [986, 183] on div at bounding box center [1149, 180] width 387 height 11
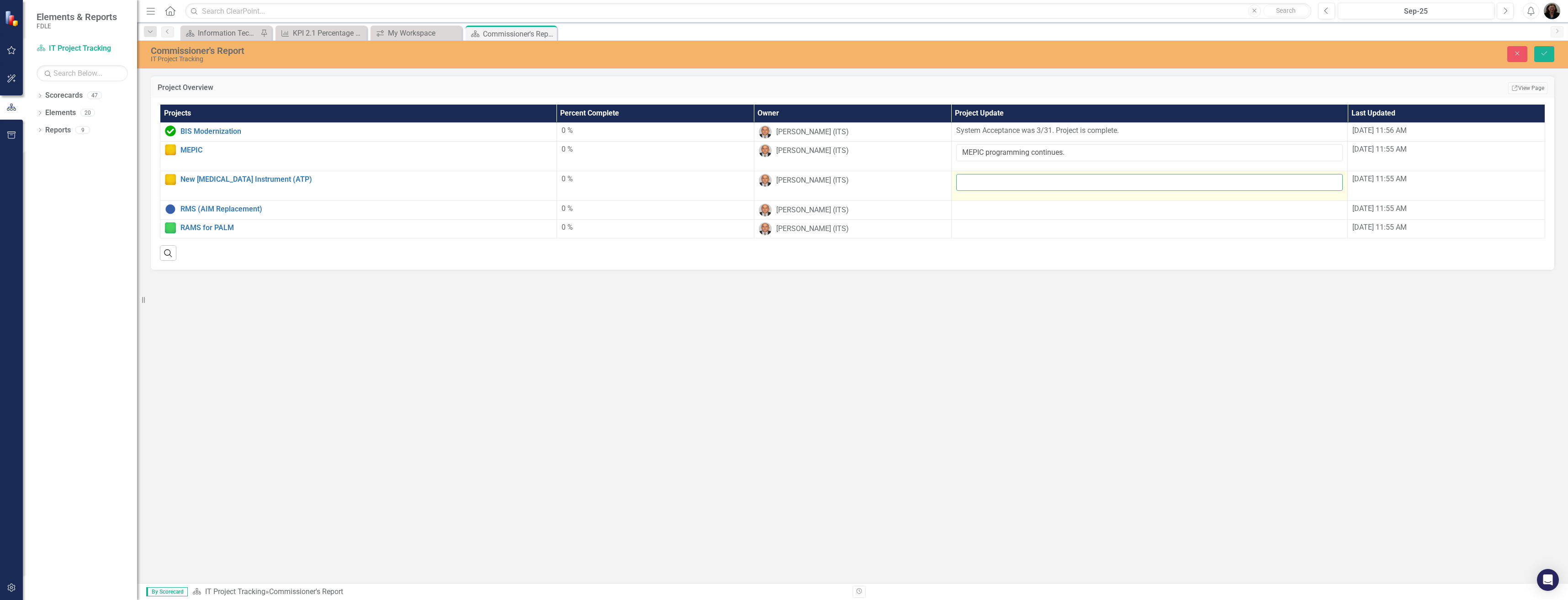
click at [966, 182] on input "text" at bounding box center [1149, 183] width 387 height 17
paste input ": Contract has been executed, and the vendor has been delivering devices. FDLE …"
click at [974, 184] on input ": Contract has been executed, and the vendor has been delivering devices. FDLE …" at bounding box center [1149, 183] width 387 height 17
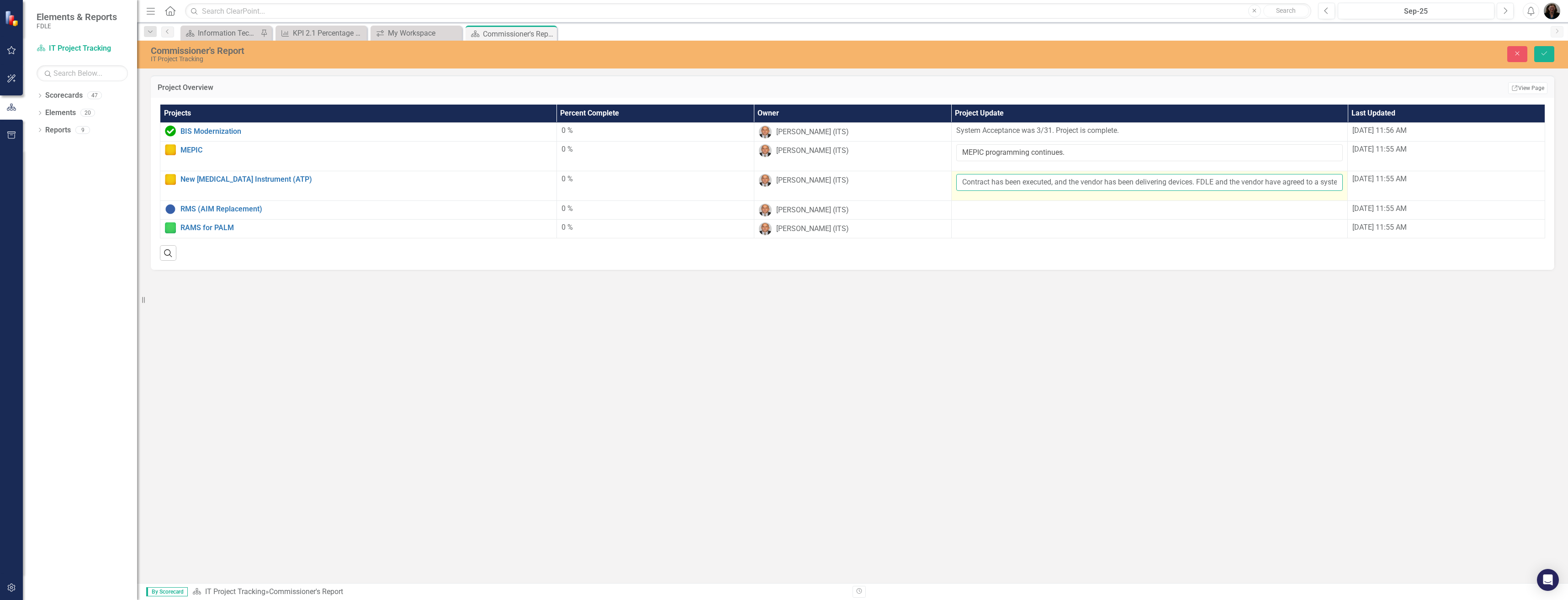
type input "Contract has been executed, and the vendor has been delivering devices. FDLE an…"
click at [1534, 46] on button "Save" at bounding box center [1544, 54] width 20 height 16
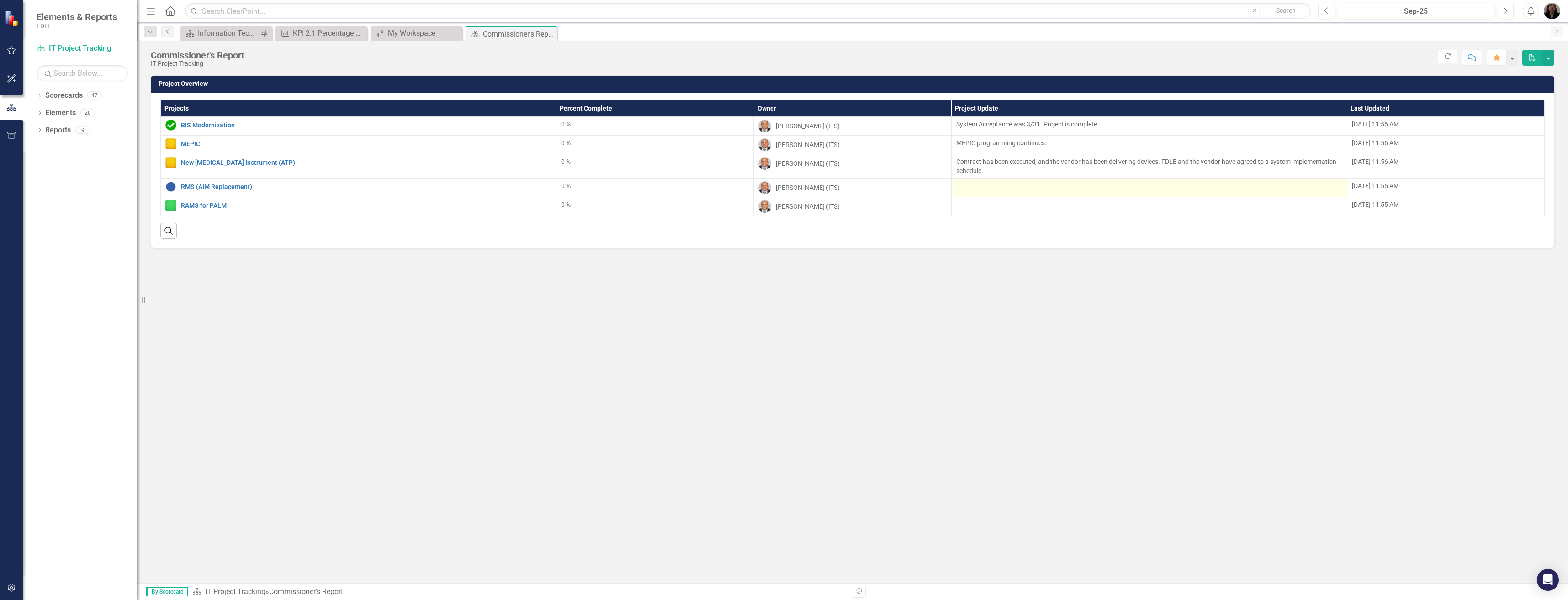
click at [973, 189] on div at bounding box center [1148, 186] width 386 height 11
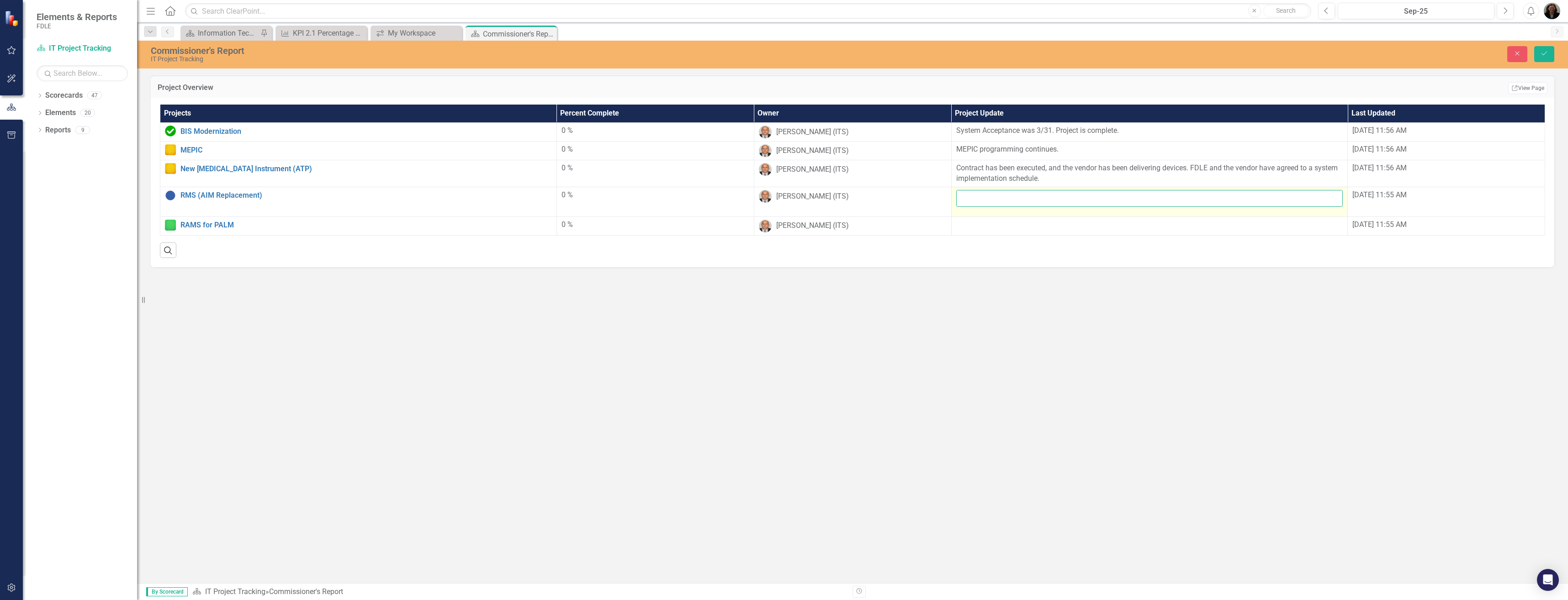
click at [975, 199] on input "text" at bounding box center [1149, 199] width 387 height 17
paste input "Not in governor’s recommendations. On hold pending legislative authority."
type input "Not in governor’s recommendations. On hold pending legislative authority."
click at [1534, 46] on button "Save" at bounding box center [1544, 54] width 20 height 16
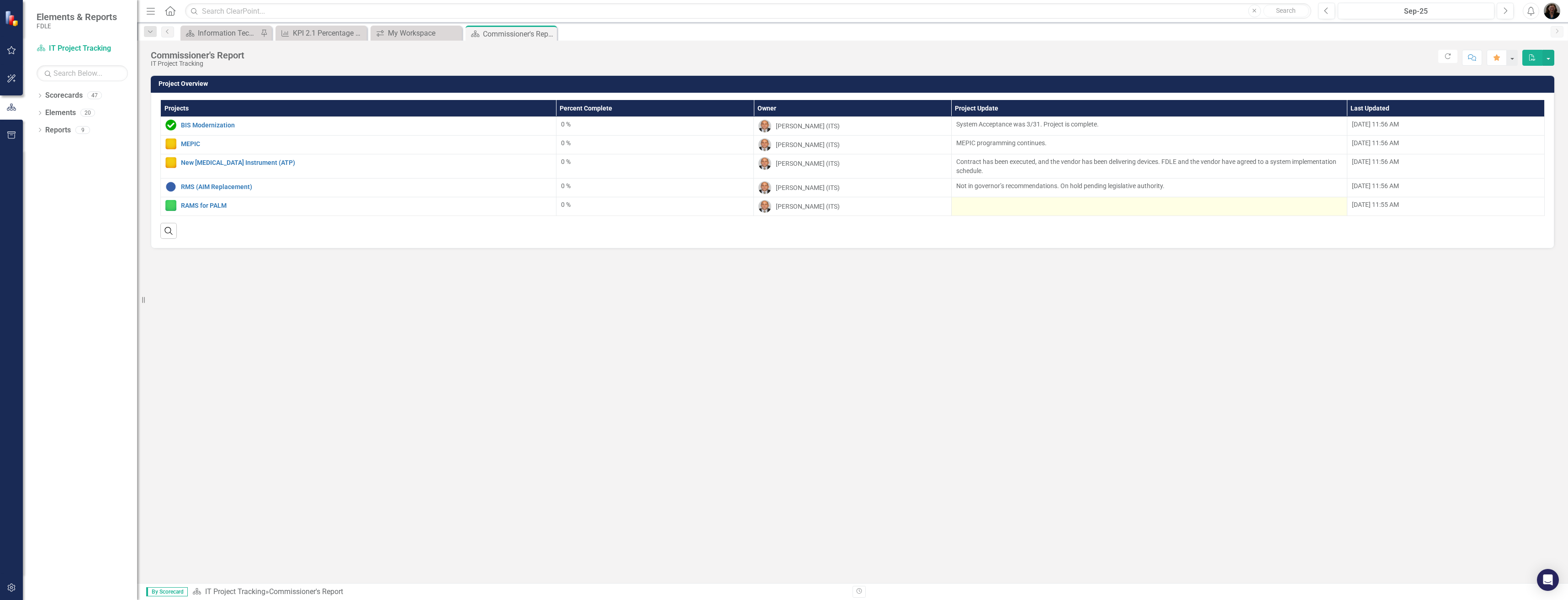
click at [970, 205] on div at bounding box center [1148, 205] width 386 height 11
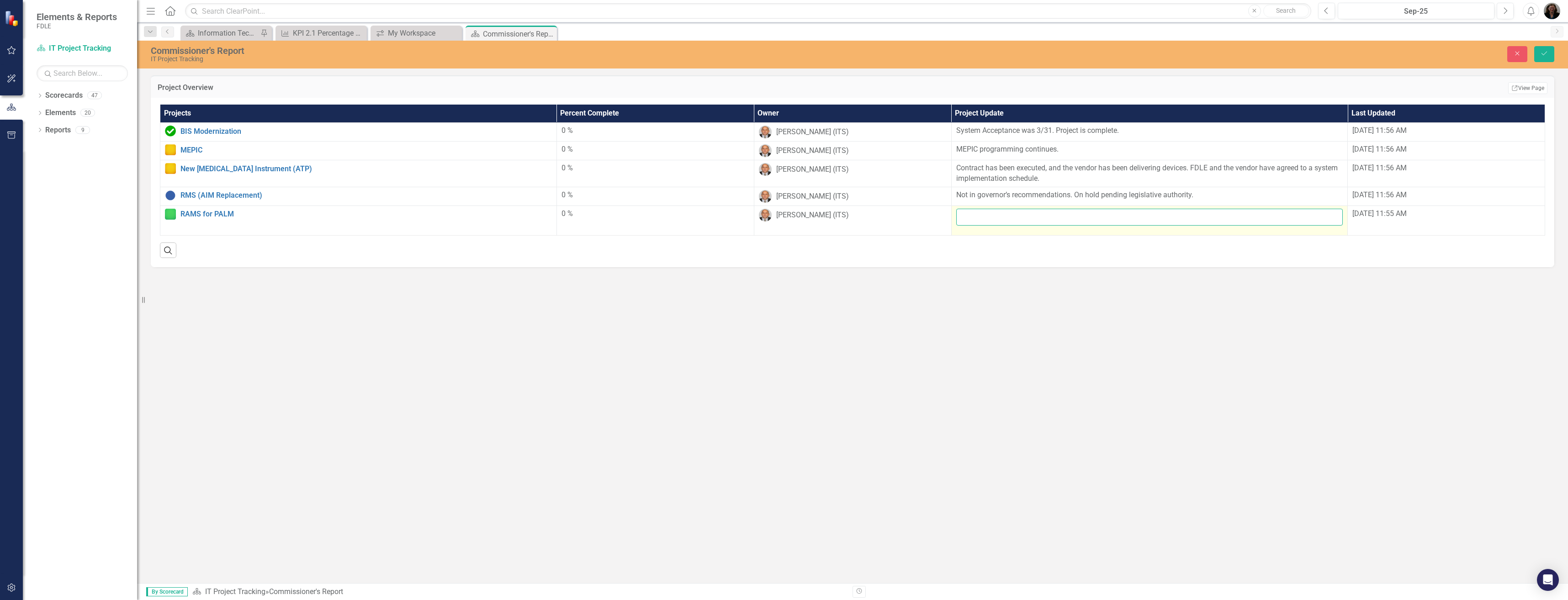
click at [976, 215] on input "text" at bounding box center [1149, 218] width 387 height 17
paste input "The project is staffed and on schedule. Note that go-live has been moved to [DA…"
click at [1122, 218] on input "The project is staffed and on schedule. Note that go-live has been moved to [DA…" at bounding box center [1149, 218] width 387 height 17
type input "The project is staffed and on schedule. Note that statewide go-live has been mo…"
click at [1534, 46] on button "Save" at bounding box center [1544, 54] width 20 height 16
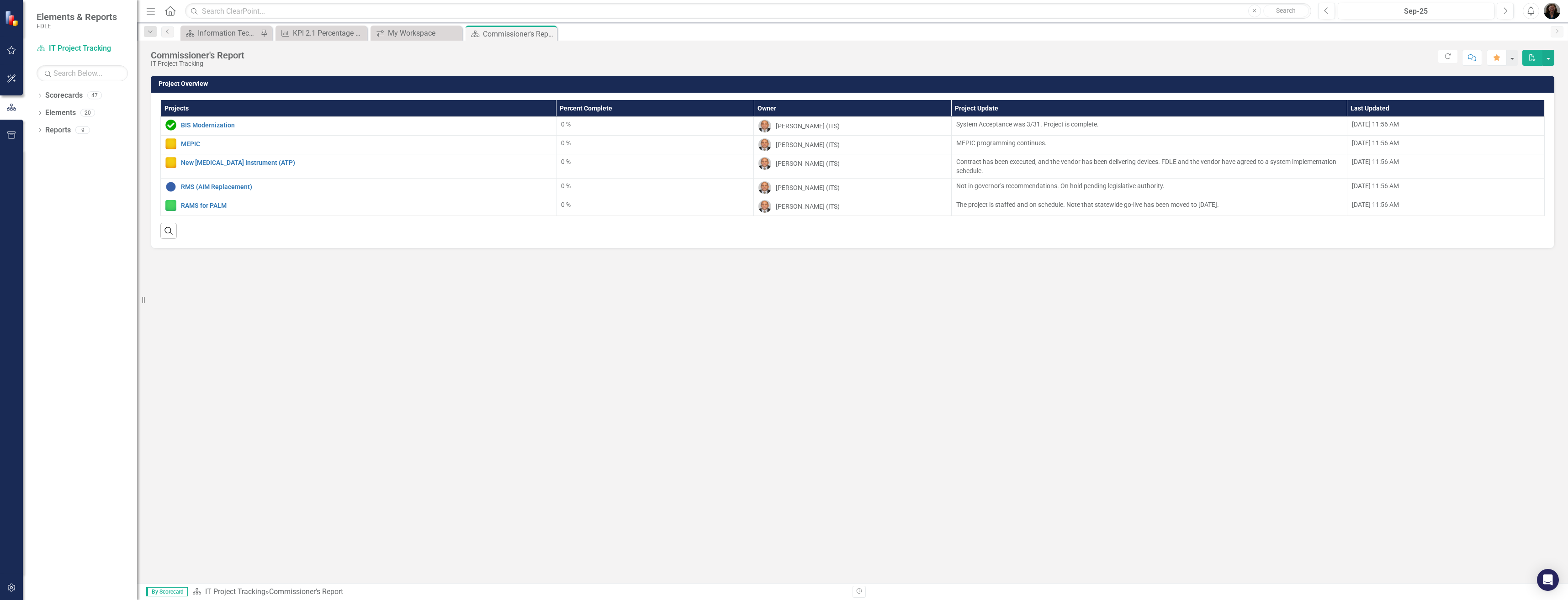
drag, startPoint x: 548, startPoint y: 34, endPoint x: 515, endPoint y: 37, distance: 33.1
click at [0, 0] on icon at bounding box center [0, 0] width 0 height 0
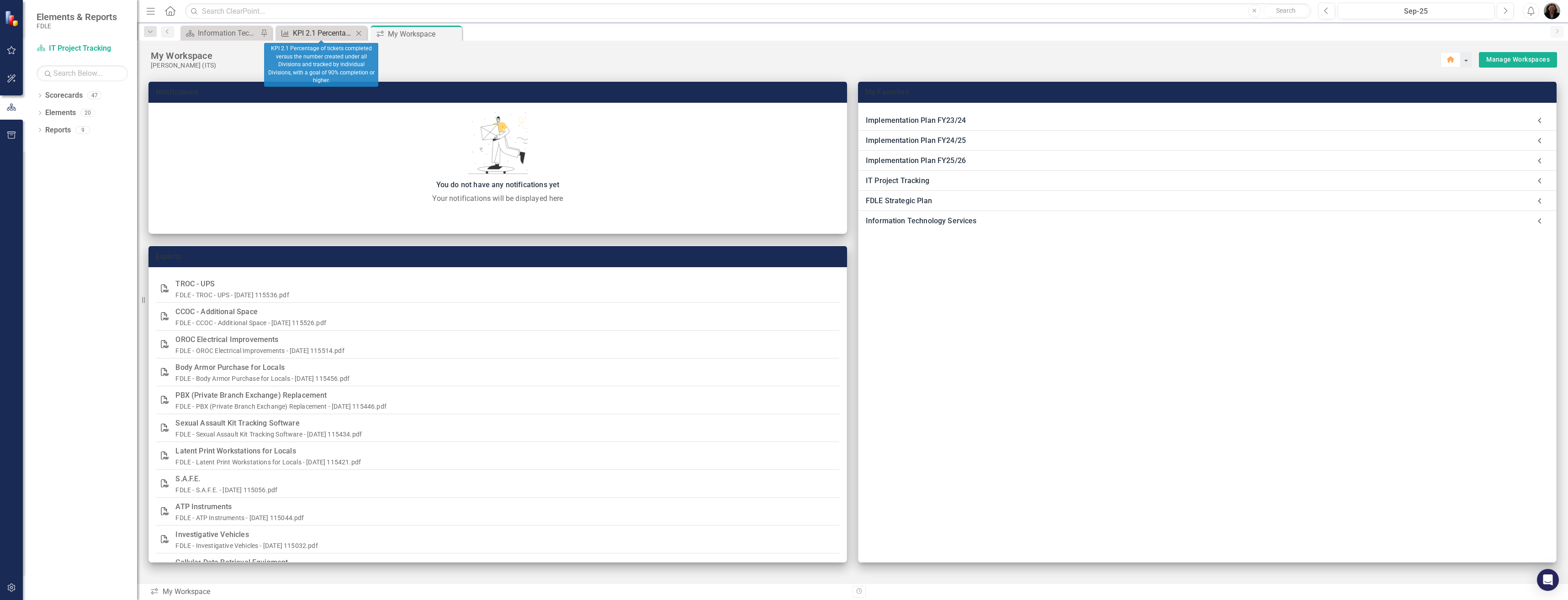
click at [337, 31] on div "KPI 2.1 Percentage of tickets completed versus the number created under all Div…" at bounding box center [323, 33] width 60 height 11
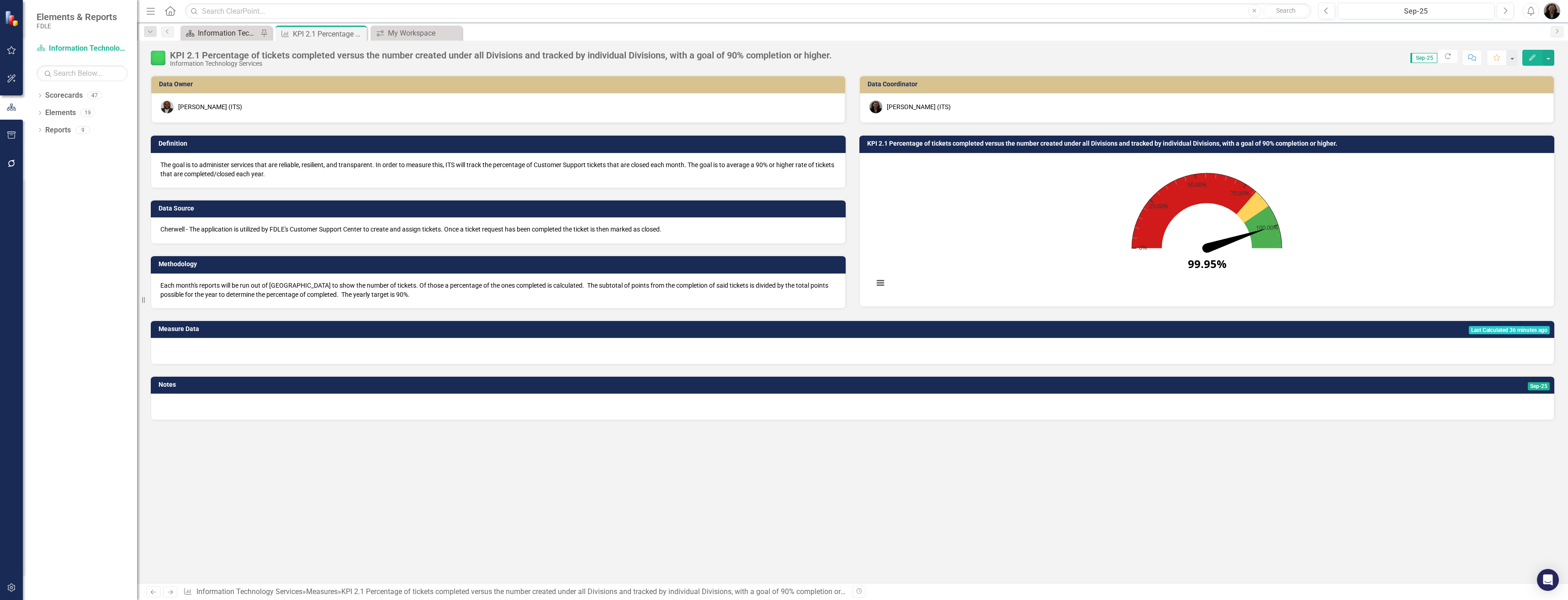
click at [241, 28] on div "Scorecard Information Technology Services Landing Page Pin" at bounding box center [226, 33] width 92 height 15
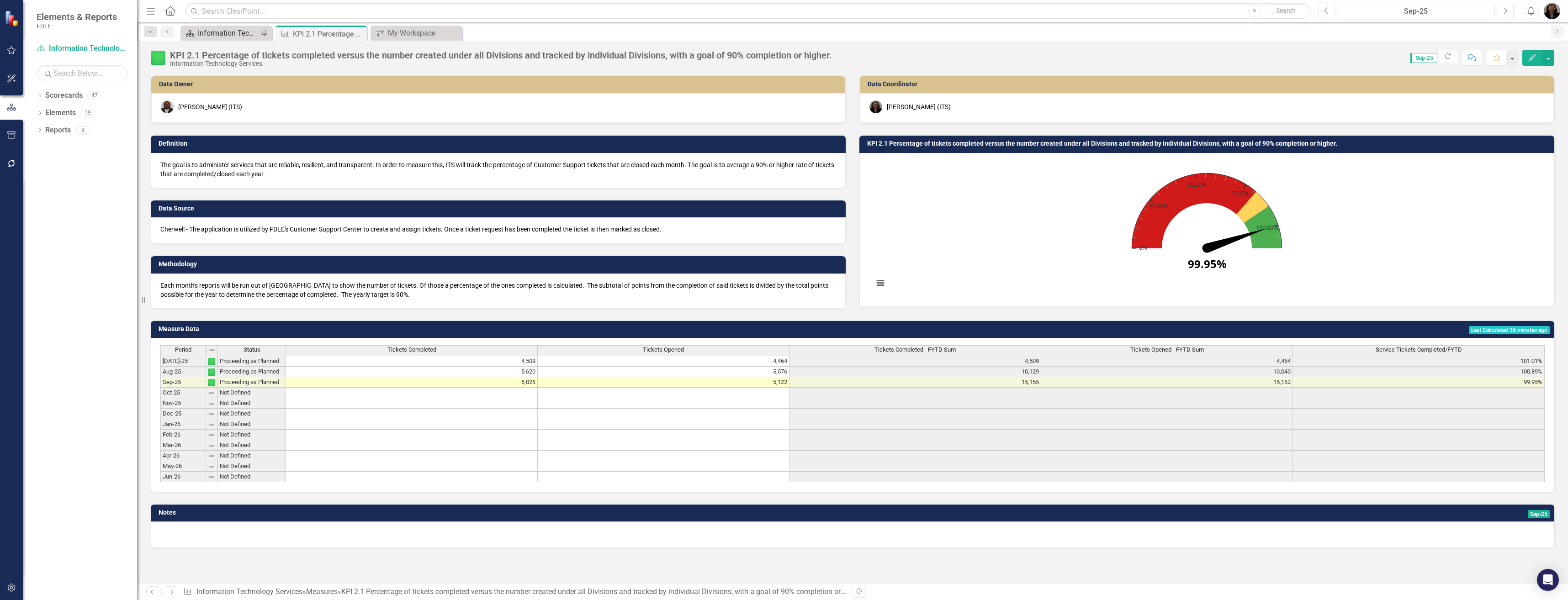
click at [226, 35] on div "Information Technology Services Landing Page" at bounding box center [228, 33] width 60 height 11
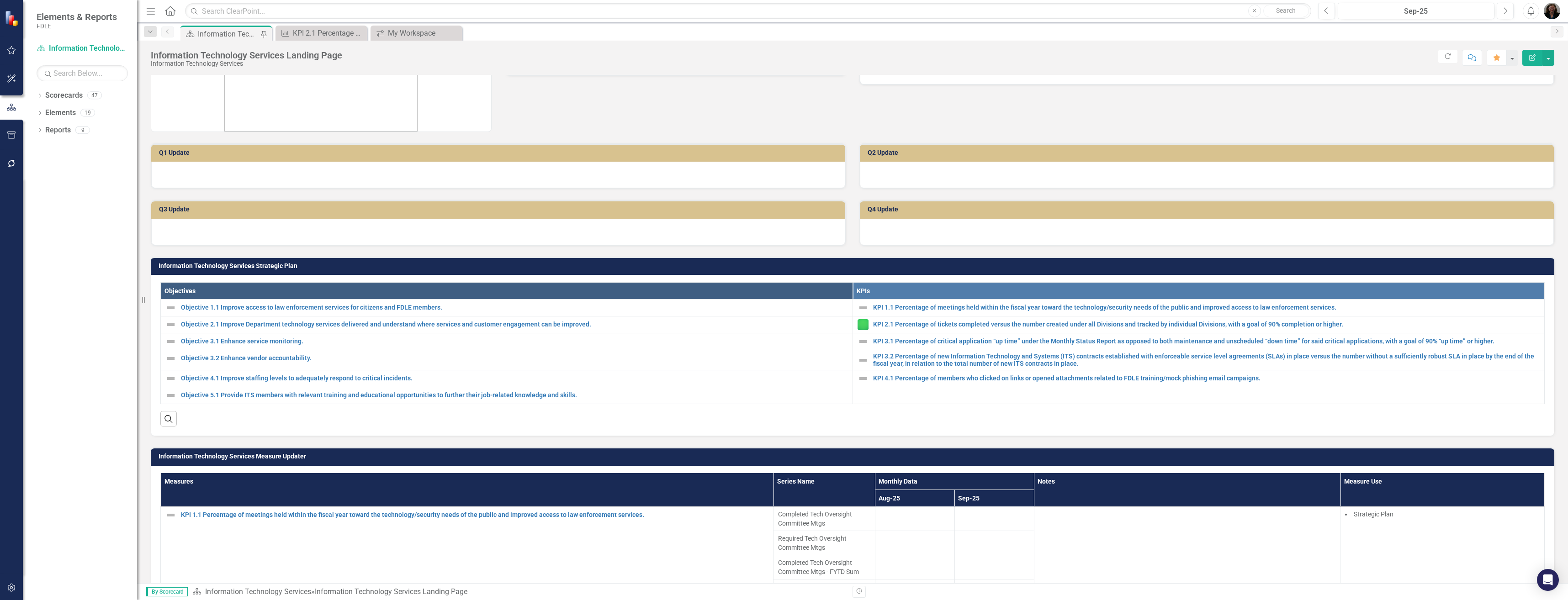
scroll to position [457, 0]
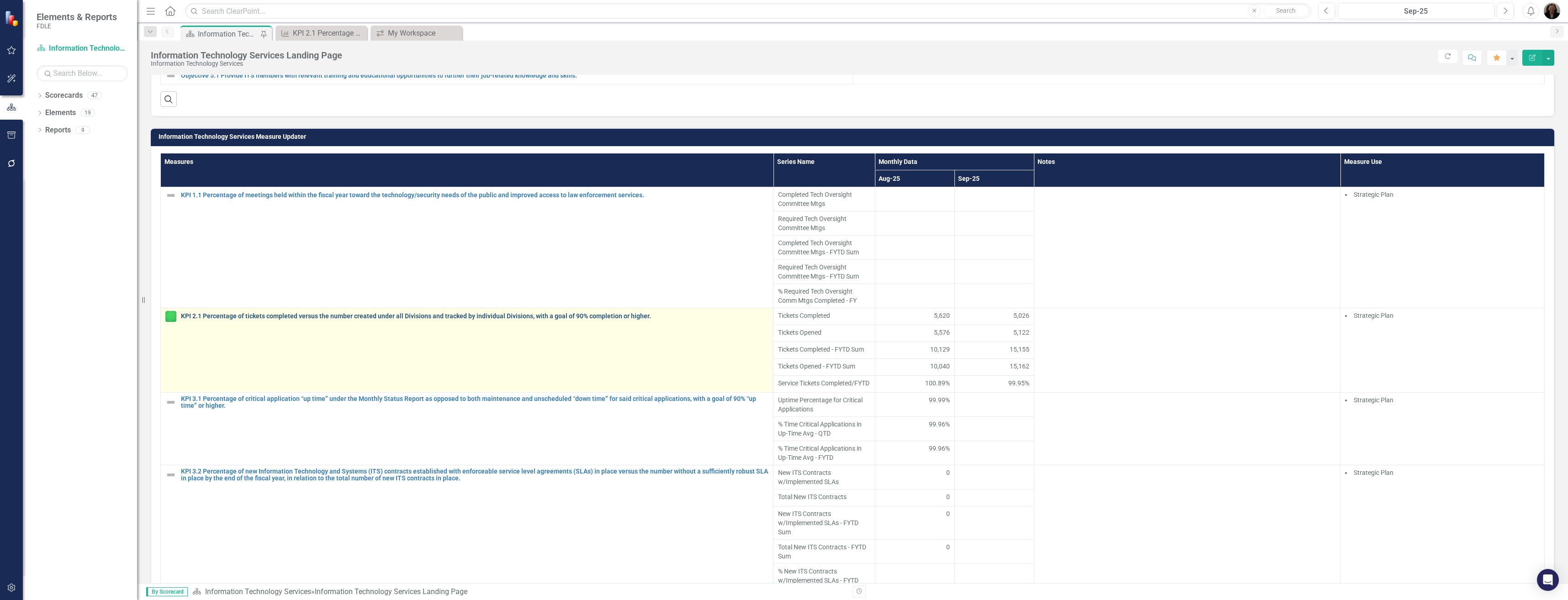
click at [526, 318] on link "KPI 2.1 Percentage of tickets completed versus the number created under all Div…" at bounding box center [475, 316] width 587 height 7
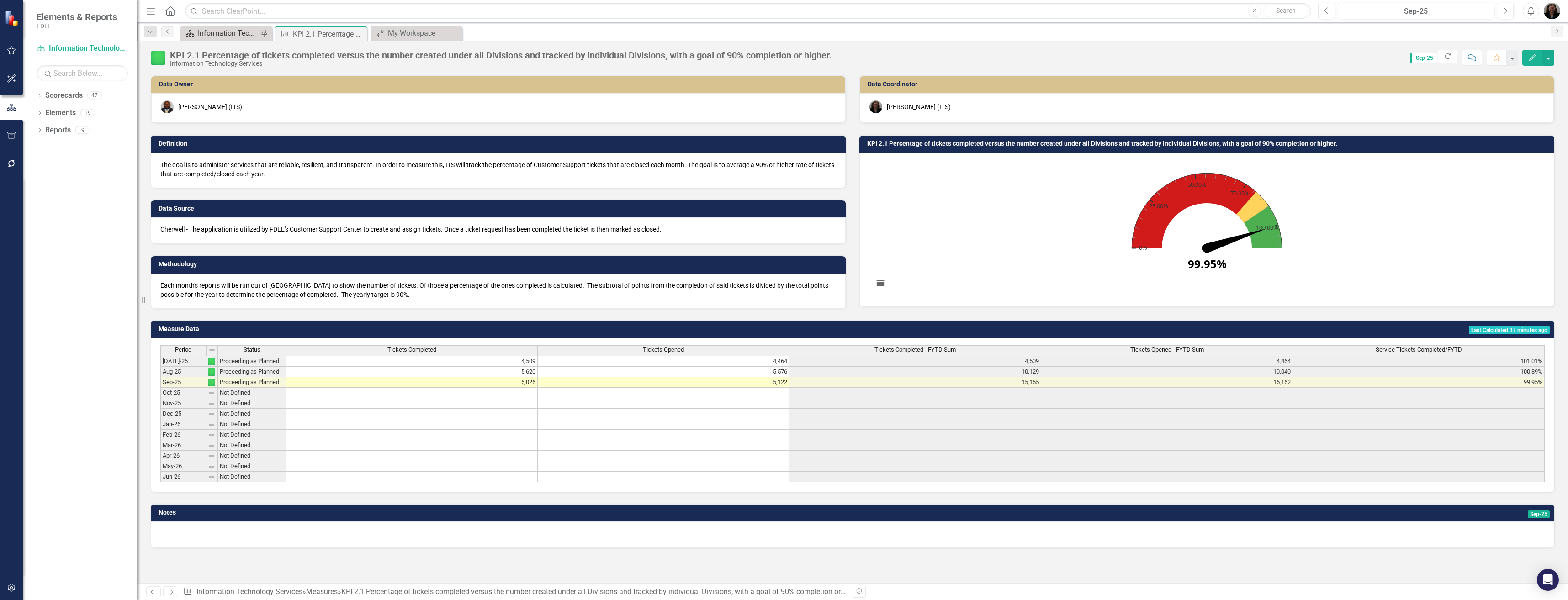
click at [205, 34] on div "Information Technology Services Landing Page" at bounding box center [228, 33] width 60 height 11
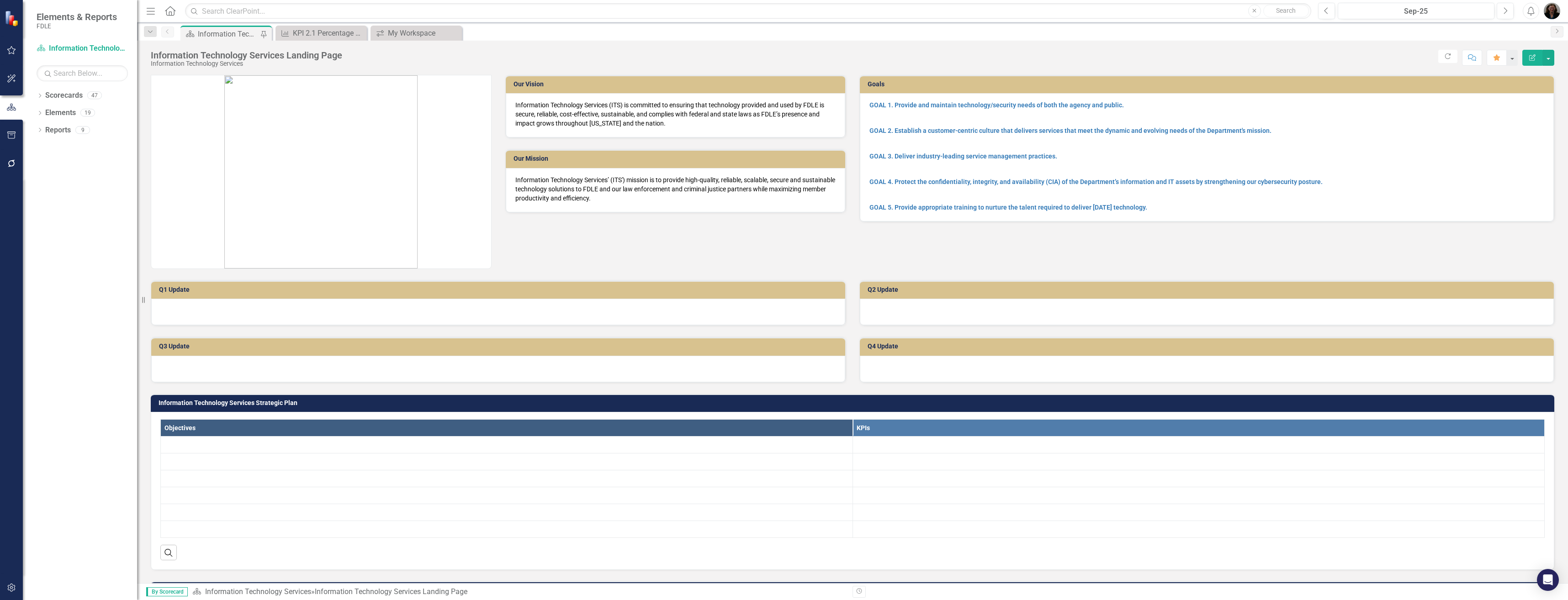
click at [222, 35] on div "Information Technology Services Landing Page" at bounding box center [228, 34] width 60 height 11
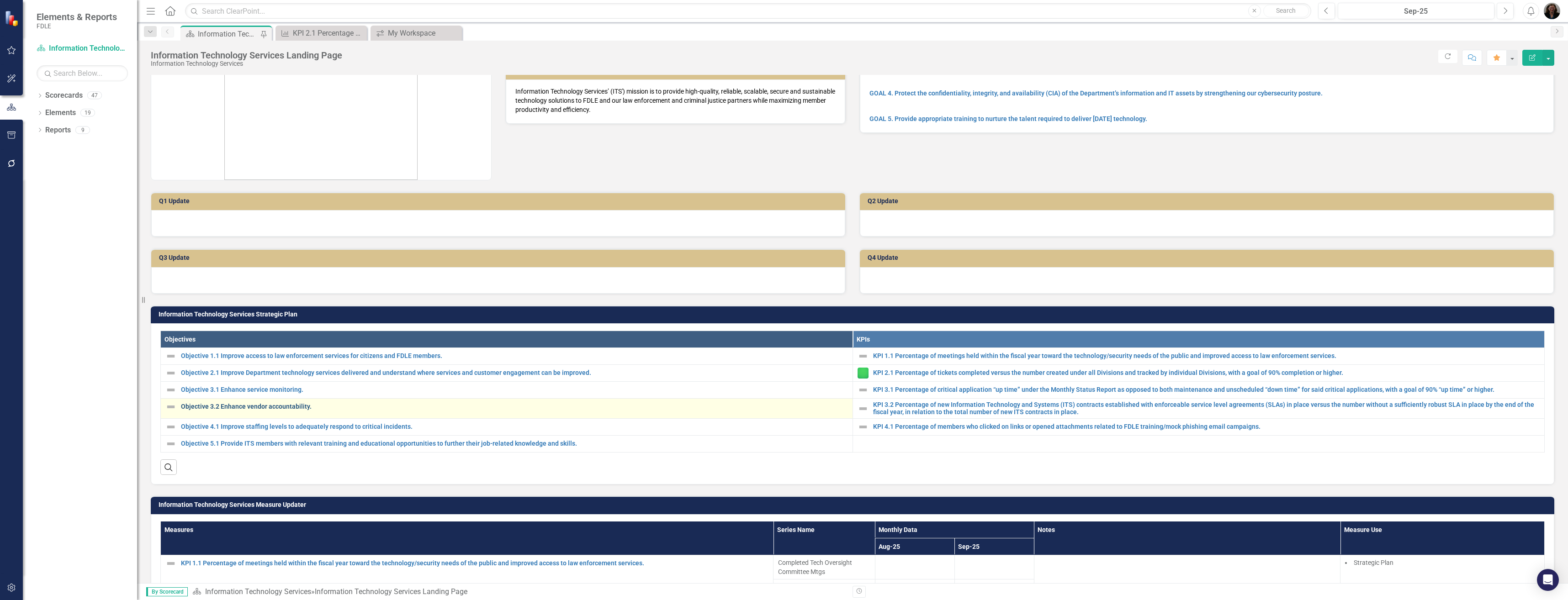
scroll to position [92, 0]
